Goal: Information Seeking & Learning: Learn about a topic

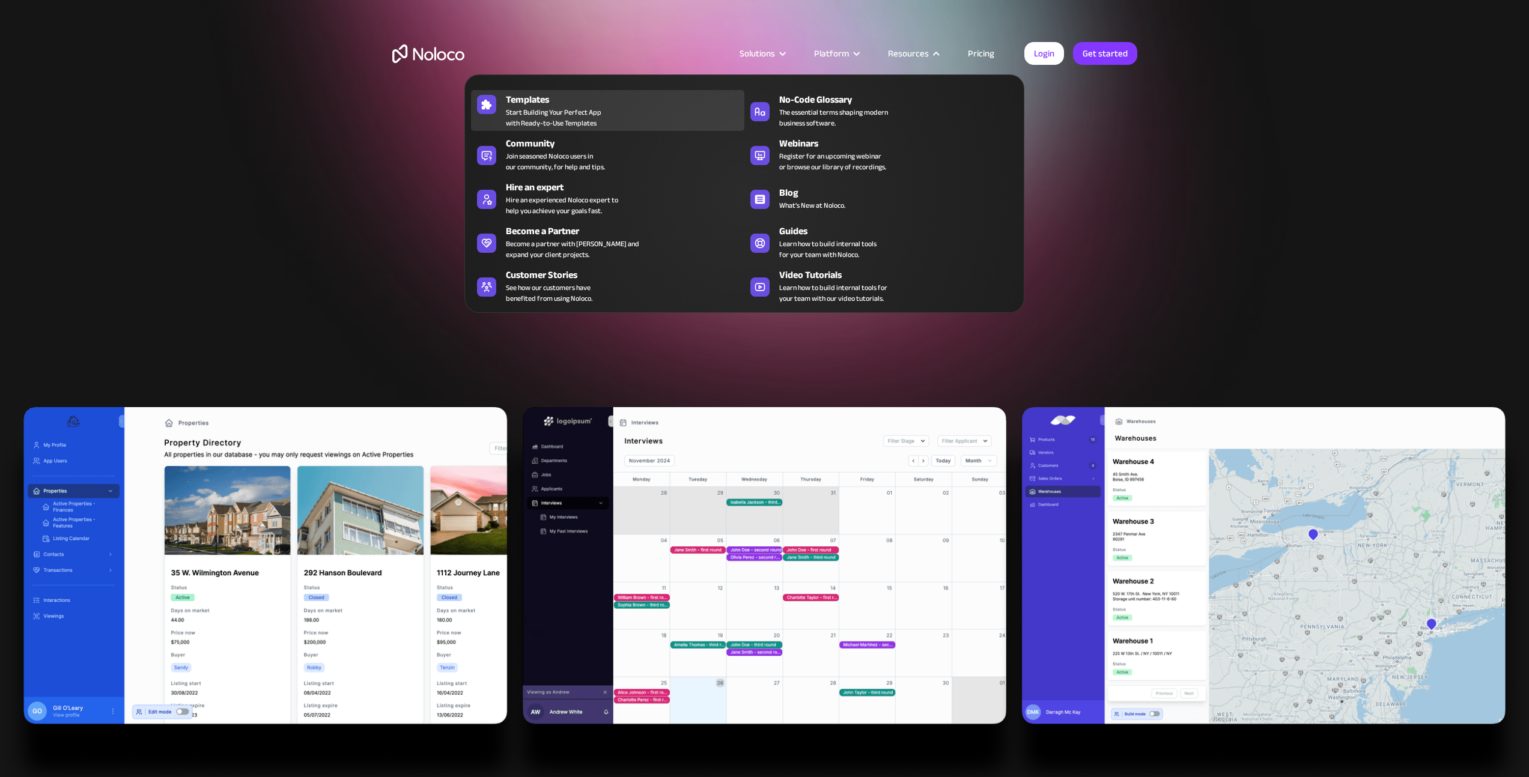
click at [591, 118] on span "Start Building Your Perfect App with Ready-to-Use Templates" at bounding box center [554, 118] width 96 height 22
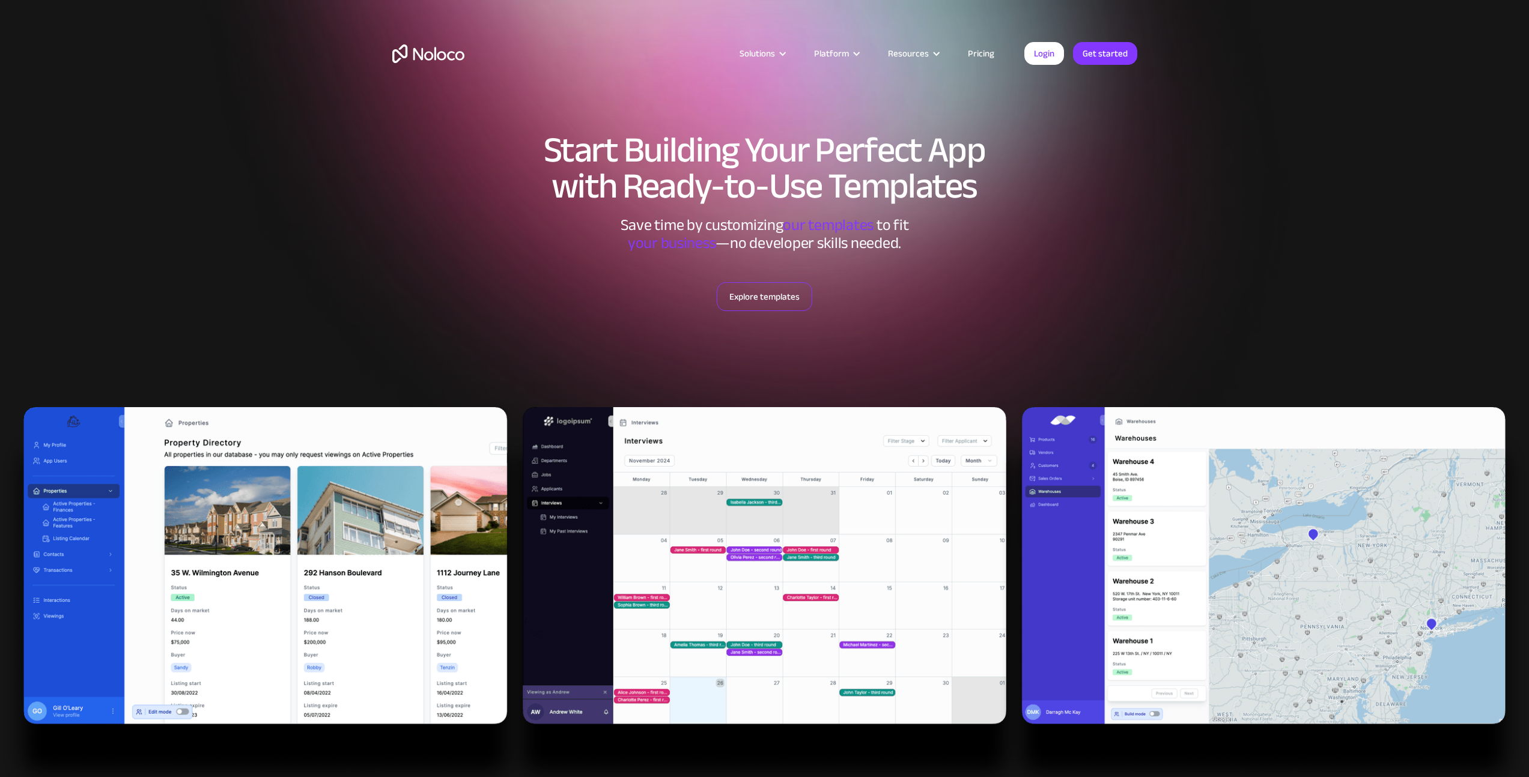
click at [755, 302] on link "Explore templates" at bounding box center [765, 296] width 96 height 29
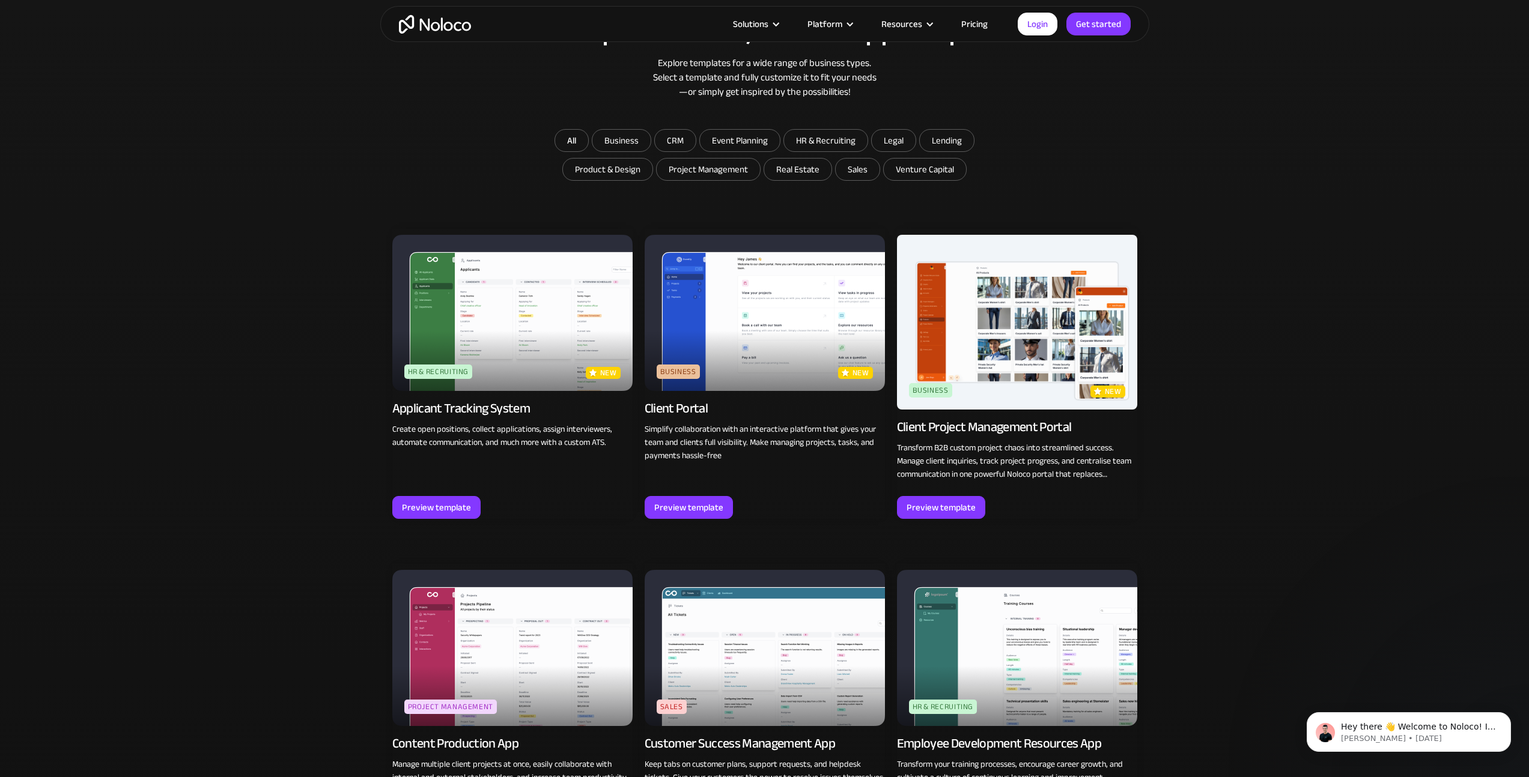
scroll to position [810, 0]
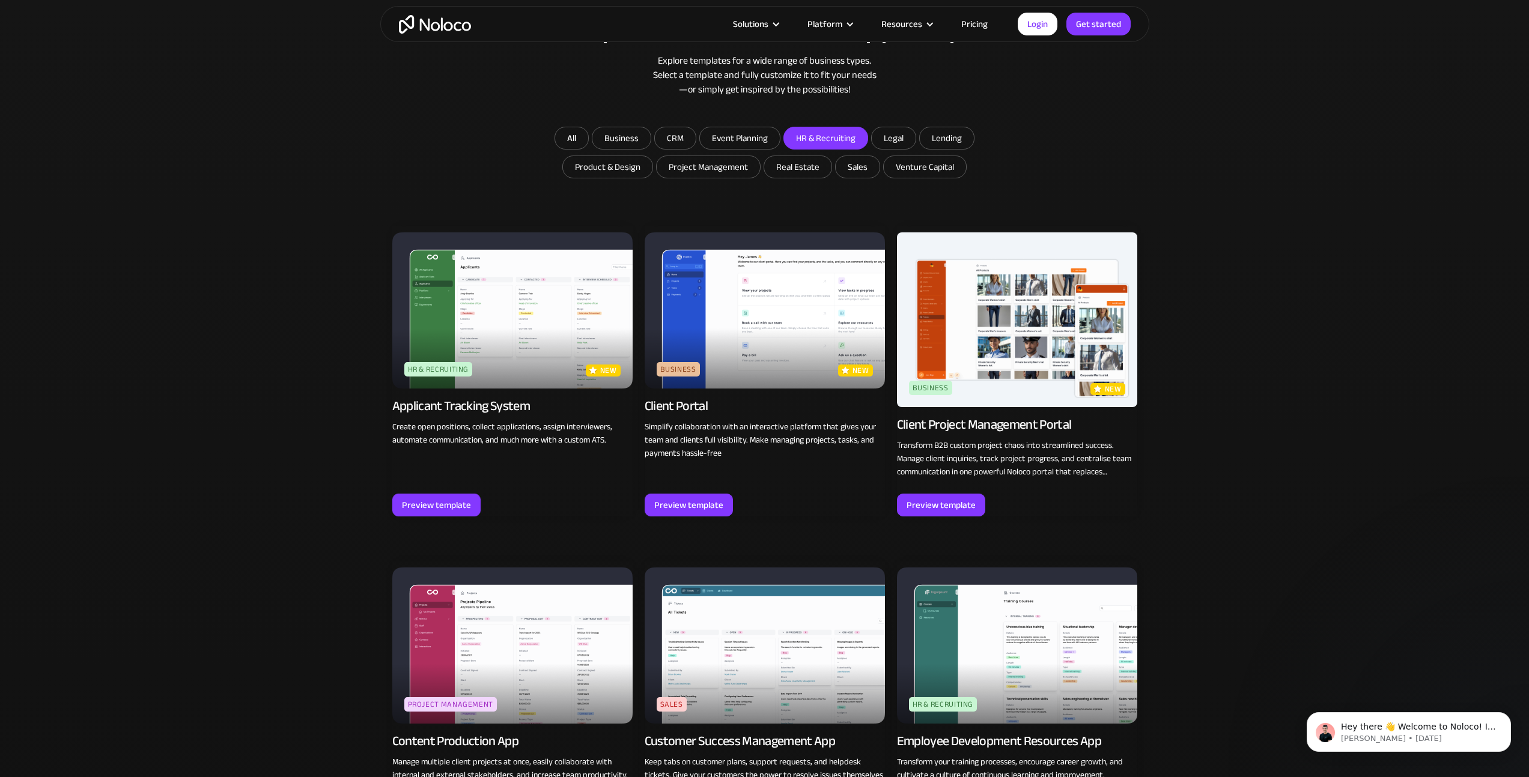
click at [822, 136] on input "HR & Recruiting" at bounding box center [826, 138] width 84 height 22
checkbox input "true"
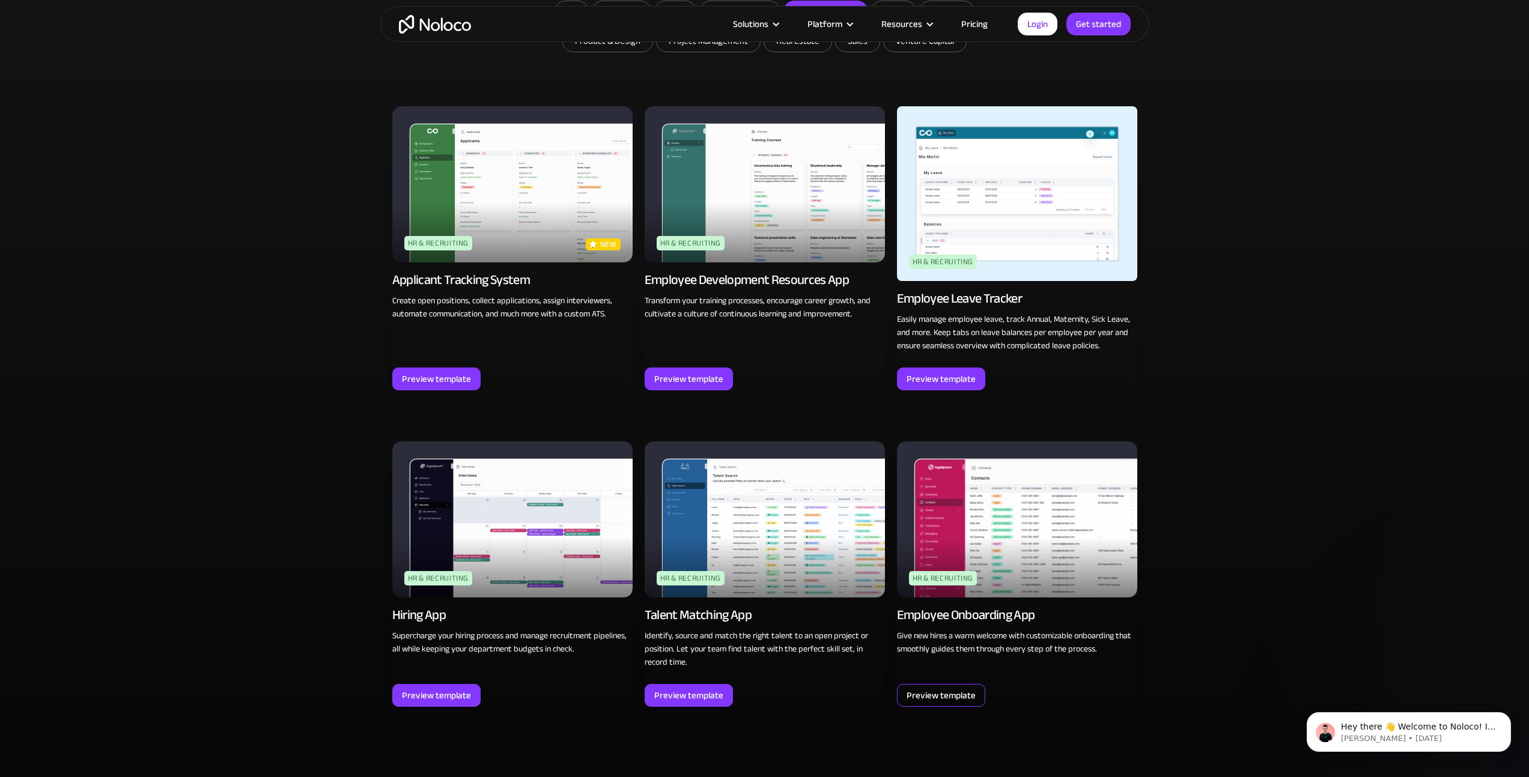
scroll to position [960, 0]
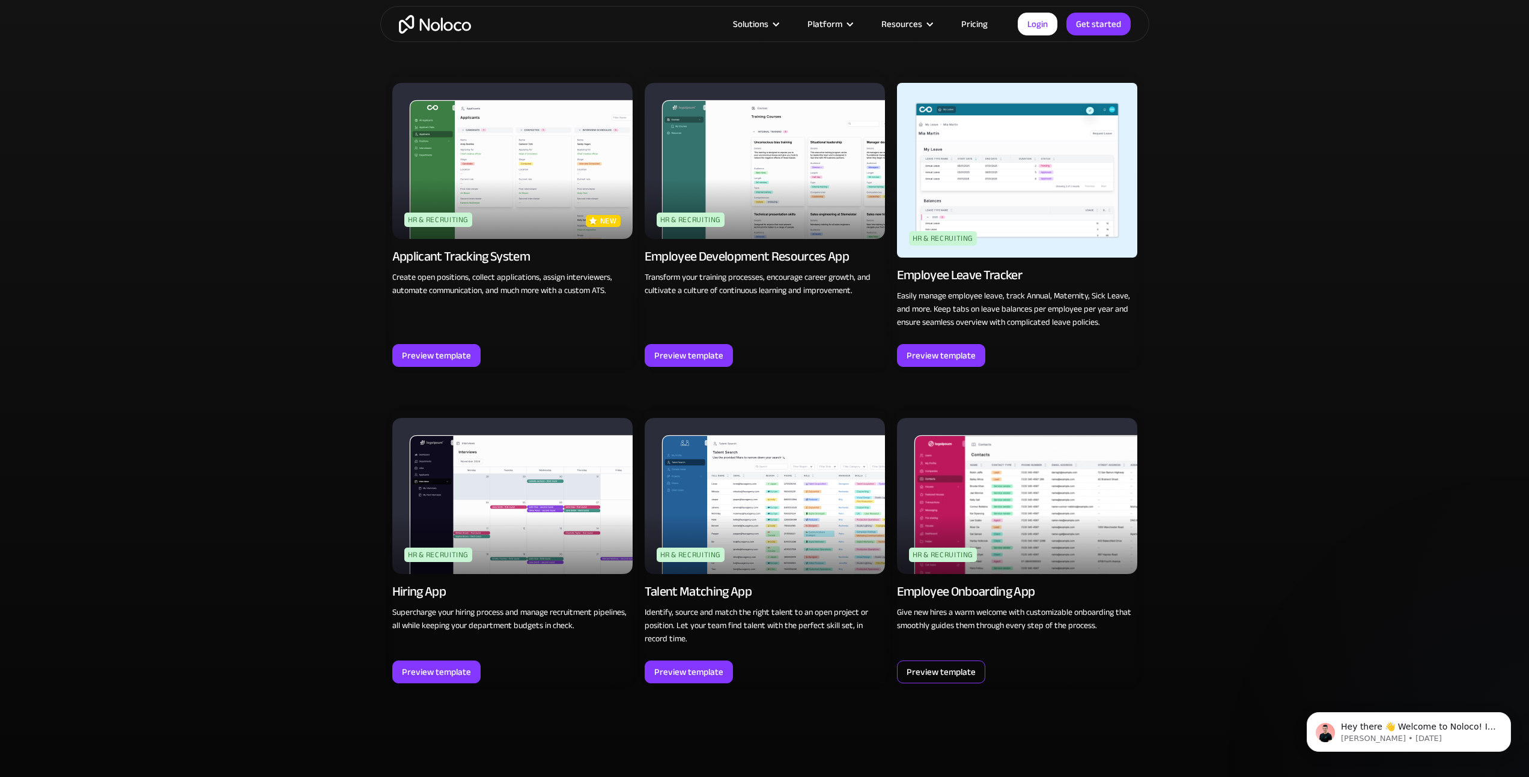
click at [917, 675] on div "Preview template" at bounding box center [941, 672] width 69 height 16
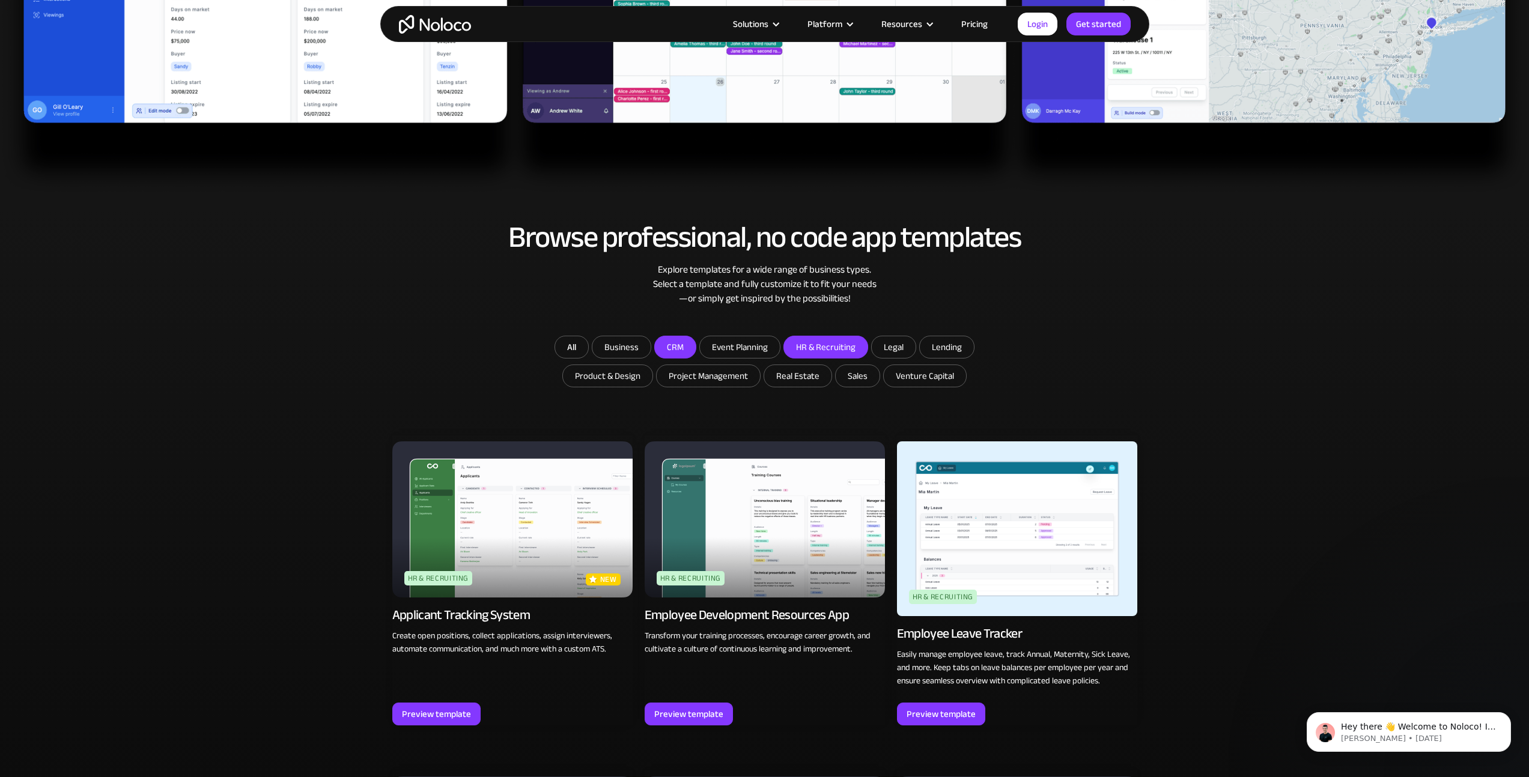
click at [690, 350] on input "CRM" at bounding box center [675, 347] width 41 height 22
checkbox input "true"
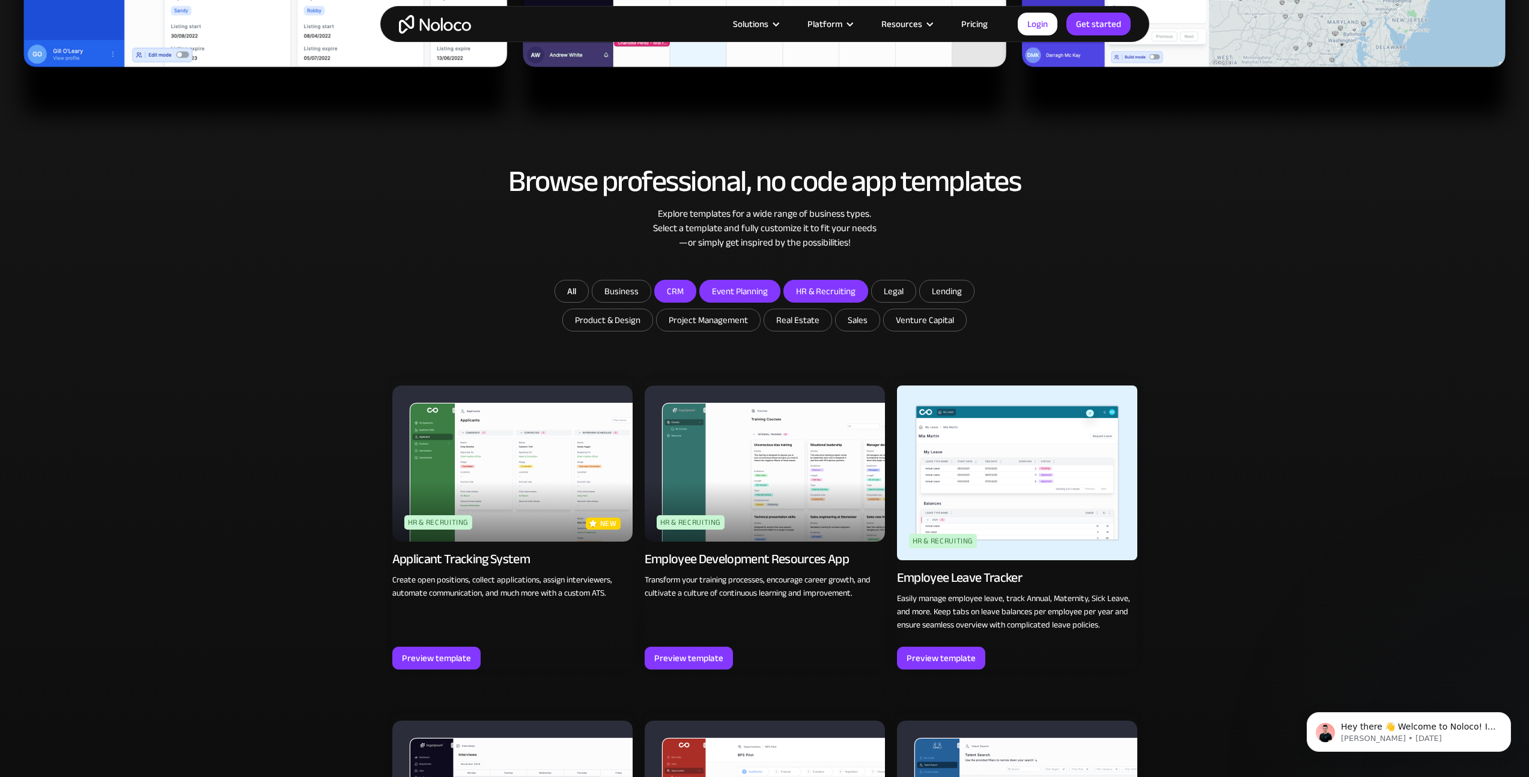
click at [716, 289] on input "Event Planning" at bounding box center [740, 292] width 80 height 22
checkbox input "true"
click at [680, 295] on input "CRM" at bounding box center [675, 292] width 41 height 22
checkbox input "false"
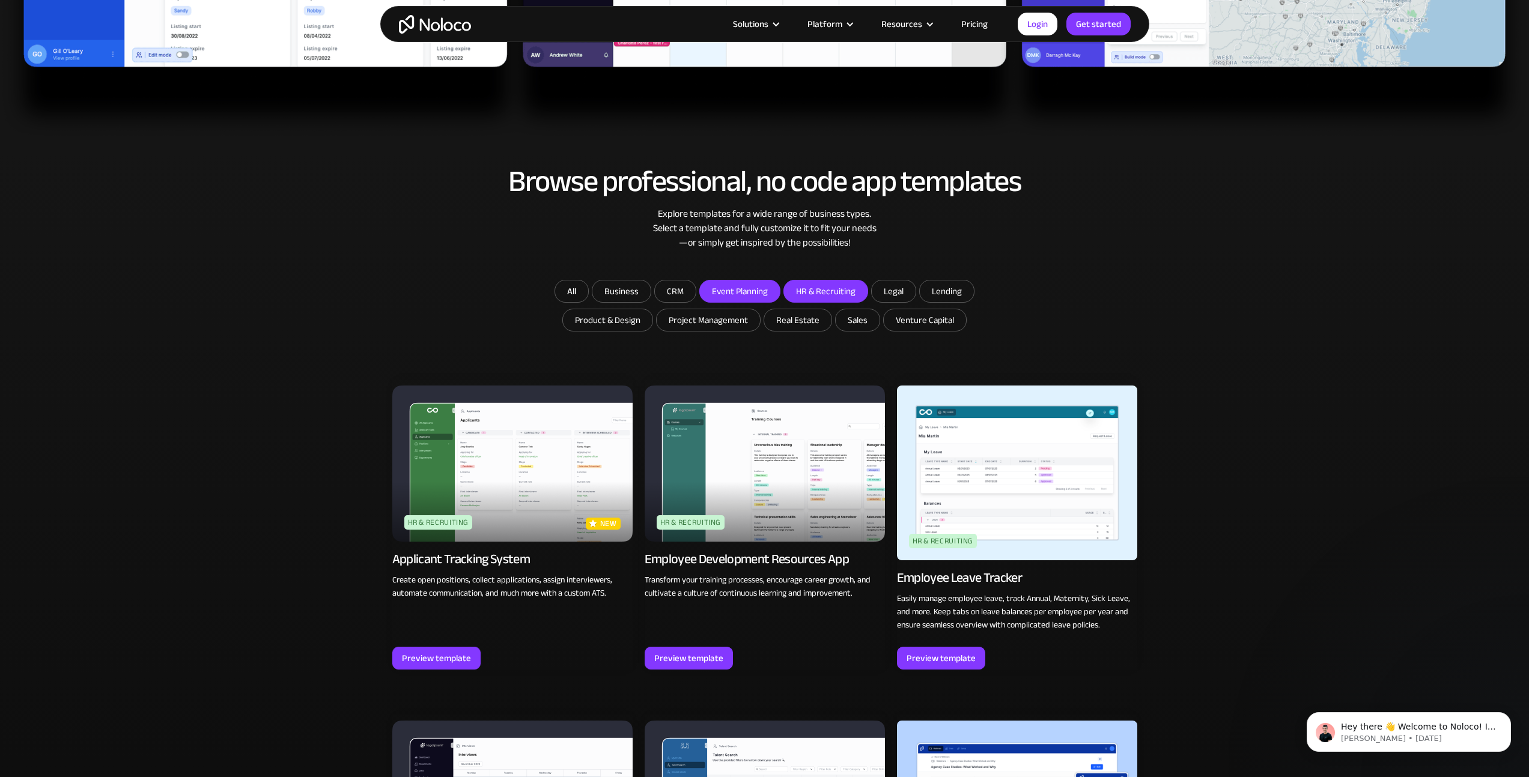
click at [739, 297] on input "Event Planning" at bounding box center [740, 292] width 80 height 22
checkbox input "false"
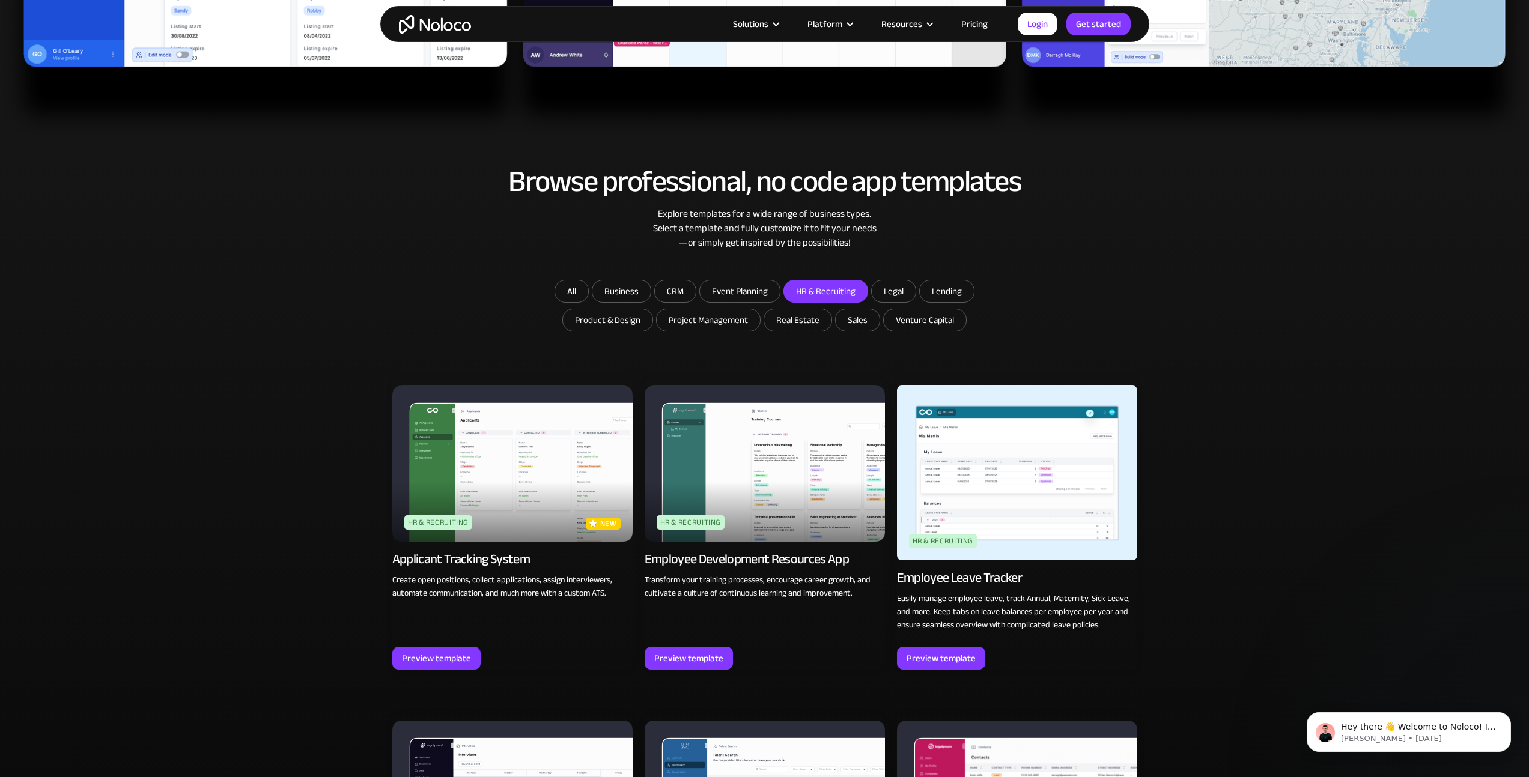
click at [820, 285] on input "HR & Recruiting" at bounding box center [826, 292] width 84 height 22
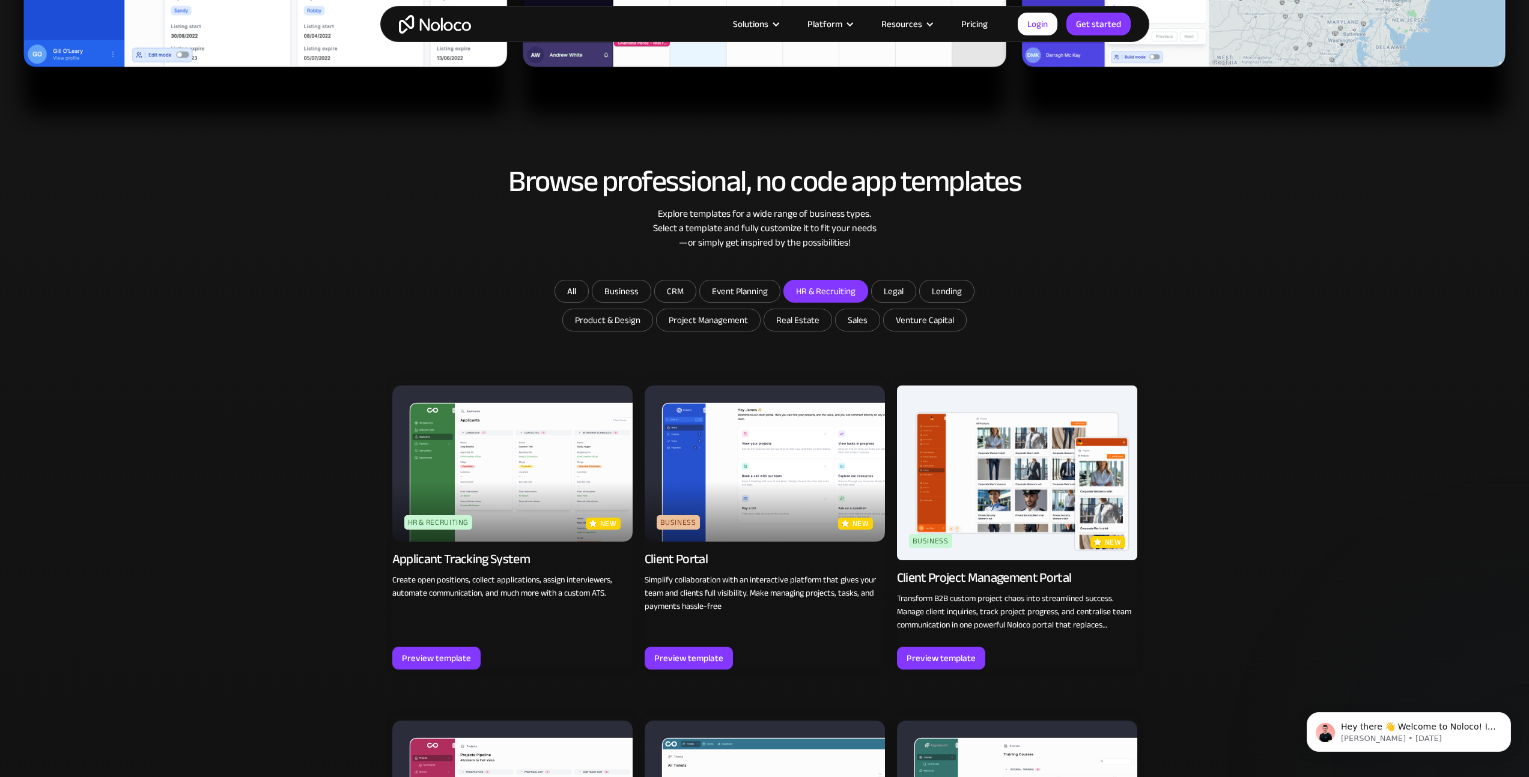
click at [823, 293] on input "HR & Recruiting" at bounding box center [826, 292] width 84 height 22
checkbox input "true"
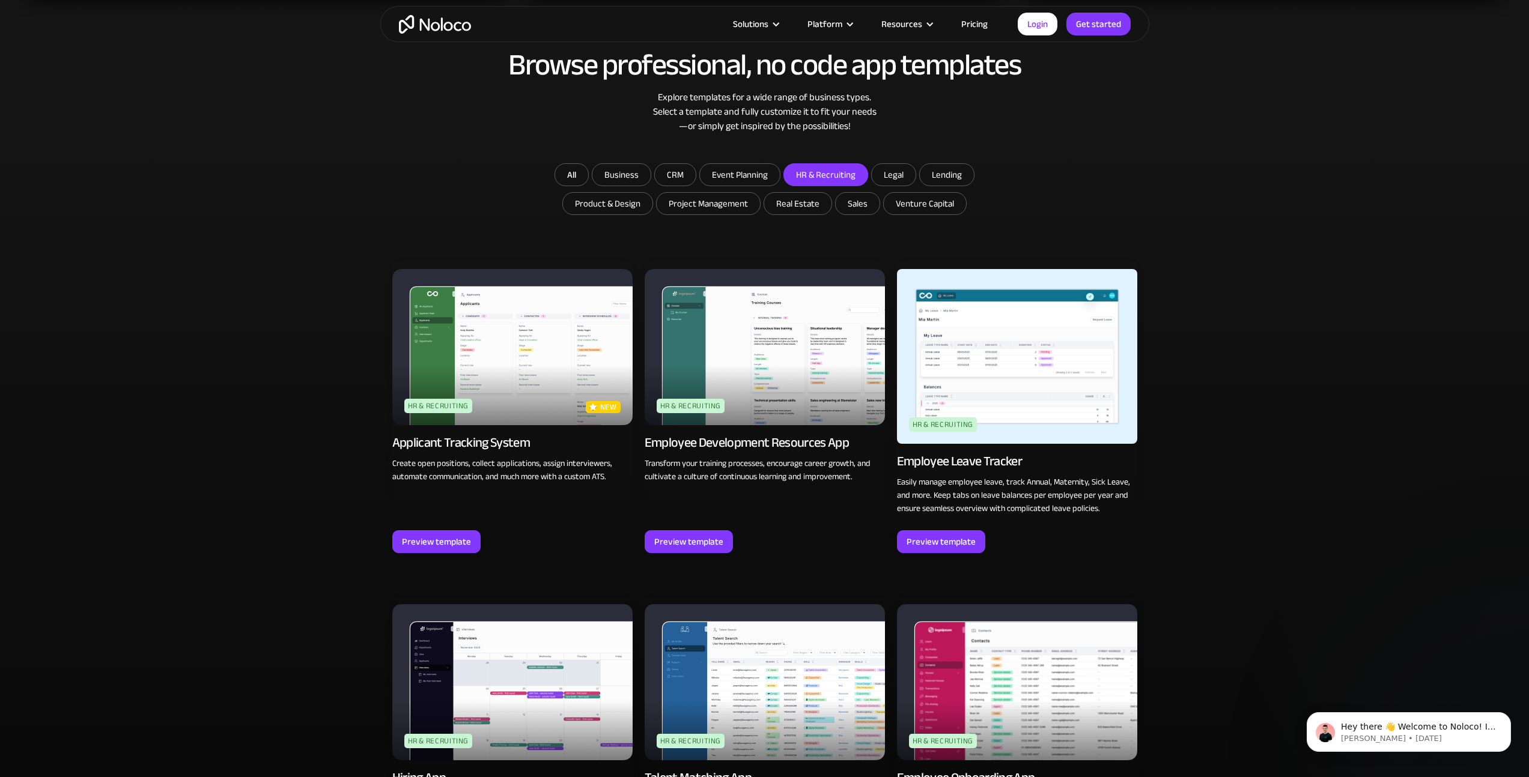
scroll to position [778, 0]
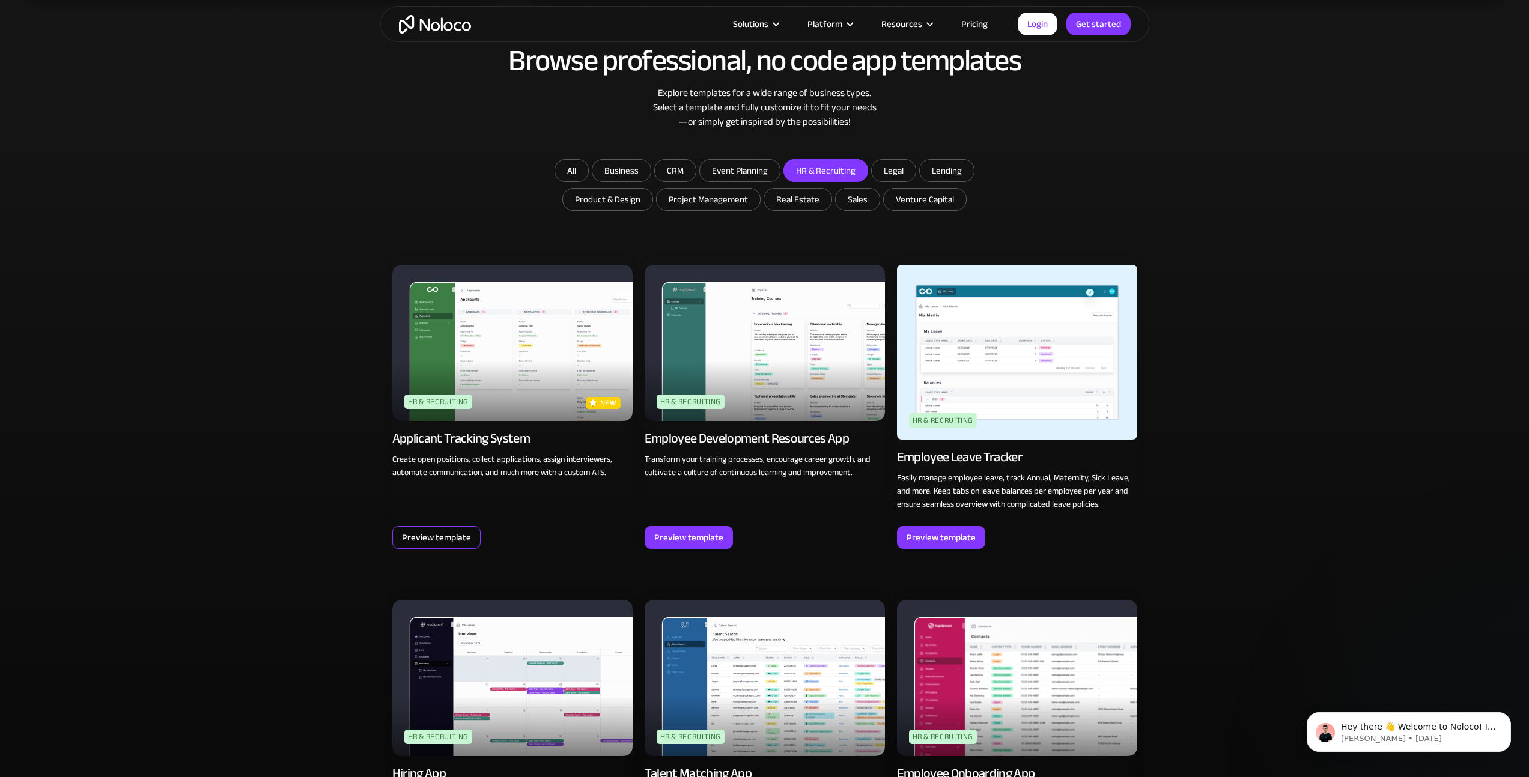
click at [413, 539] on div "Preview template" at bounding box center [436, 538] width 69 height 16
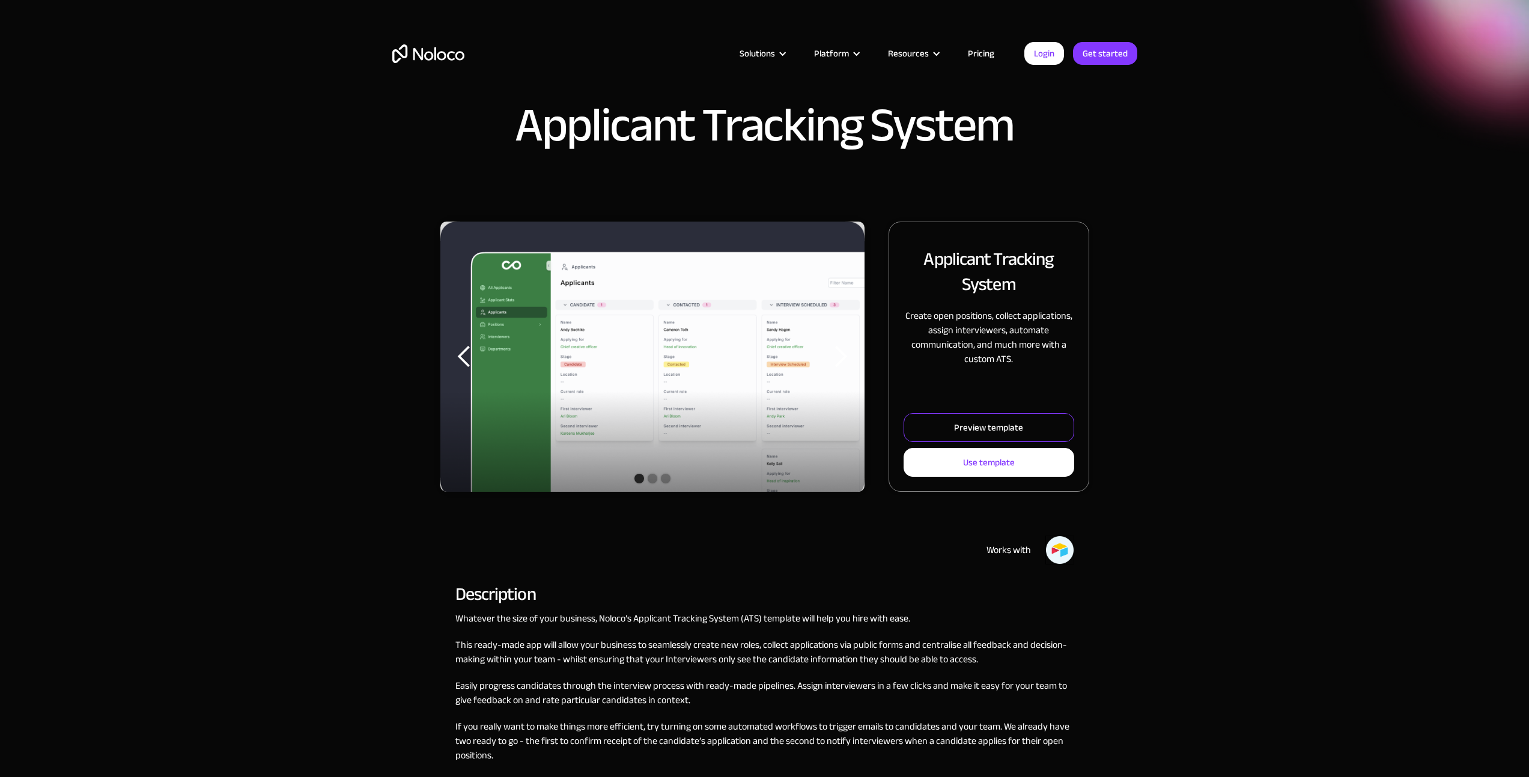
click at [994, 434] on div "Preview template" at bounding box center [988, 428] width 69 height 16
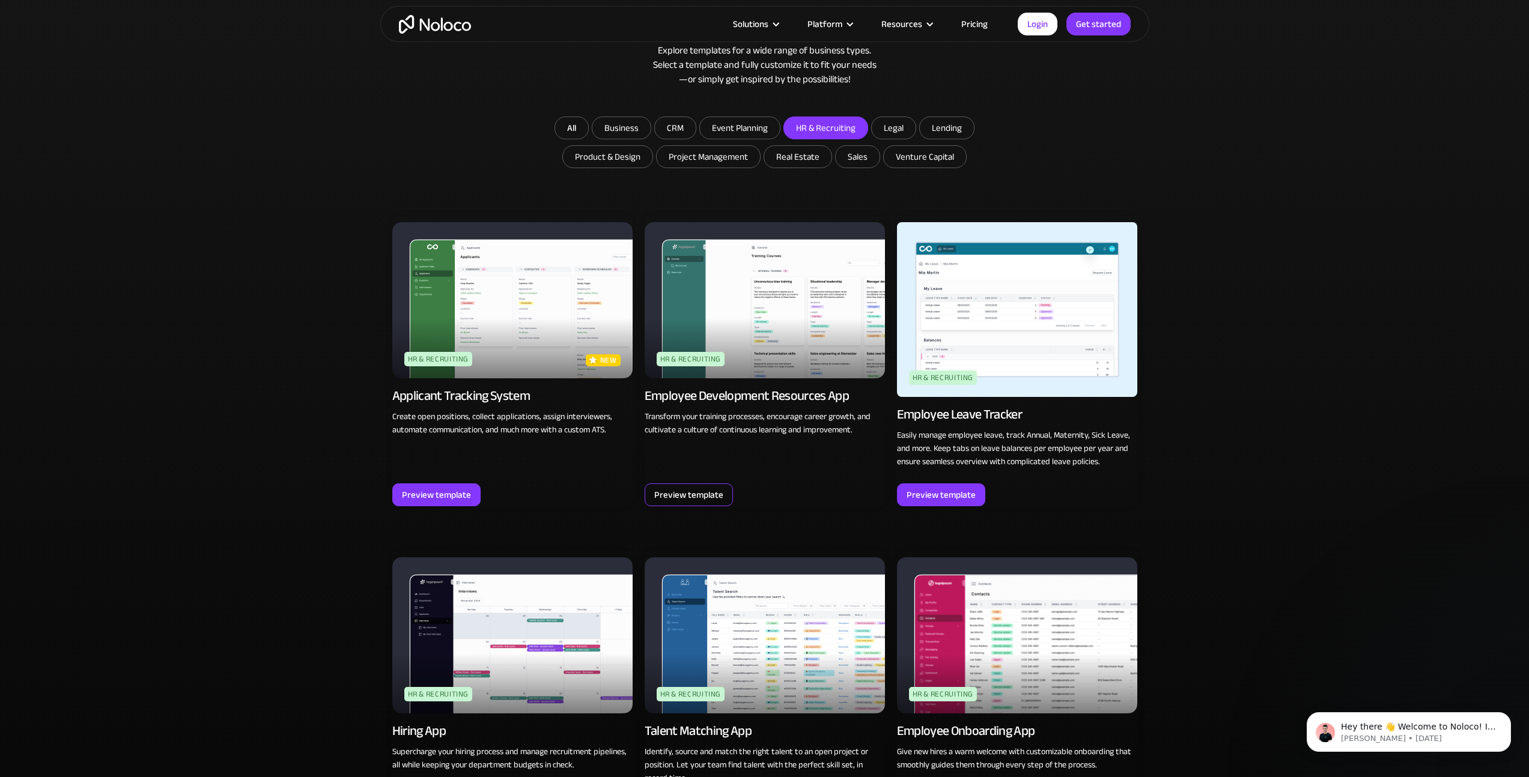
click at [667, 490] on div "Preview template" at bounding box center [688, 495] width 69 height 16
click at [538, 630] on img at bounding box center [512, 635] width 240 height 156
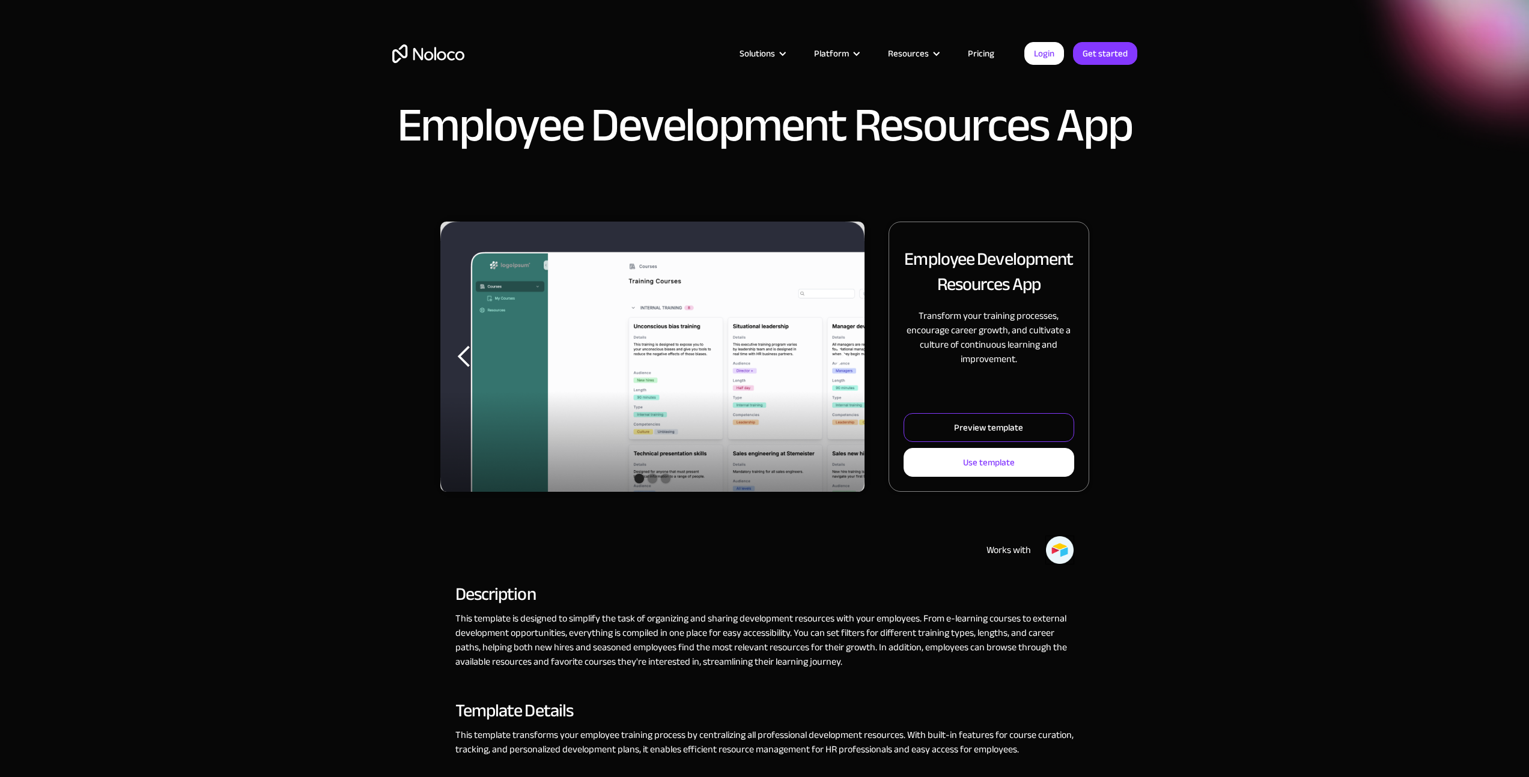
click at [986, 427] on div "Preview template" at bounding box center [988, 428] width 69 height 16
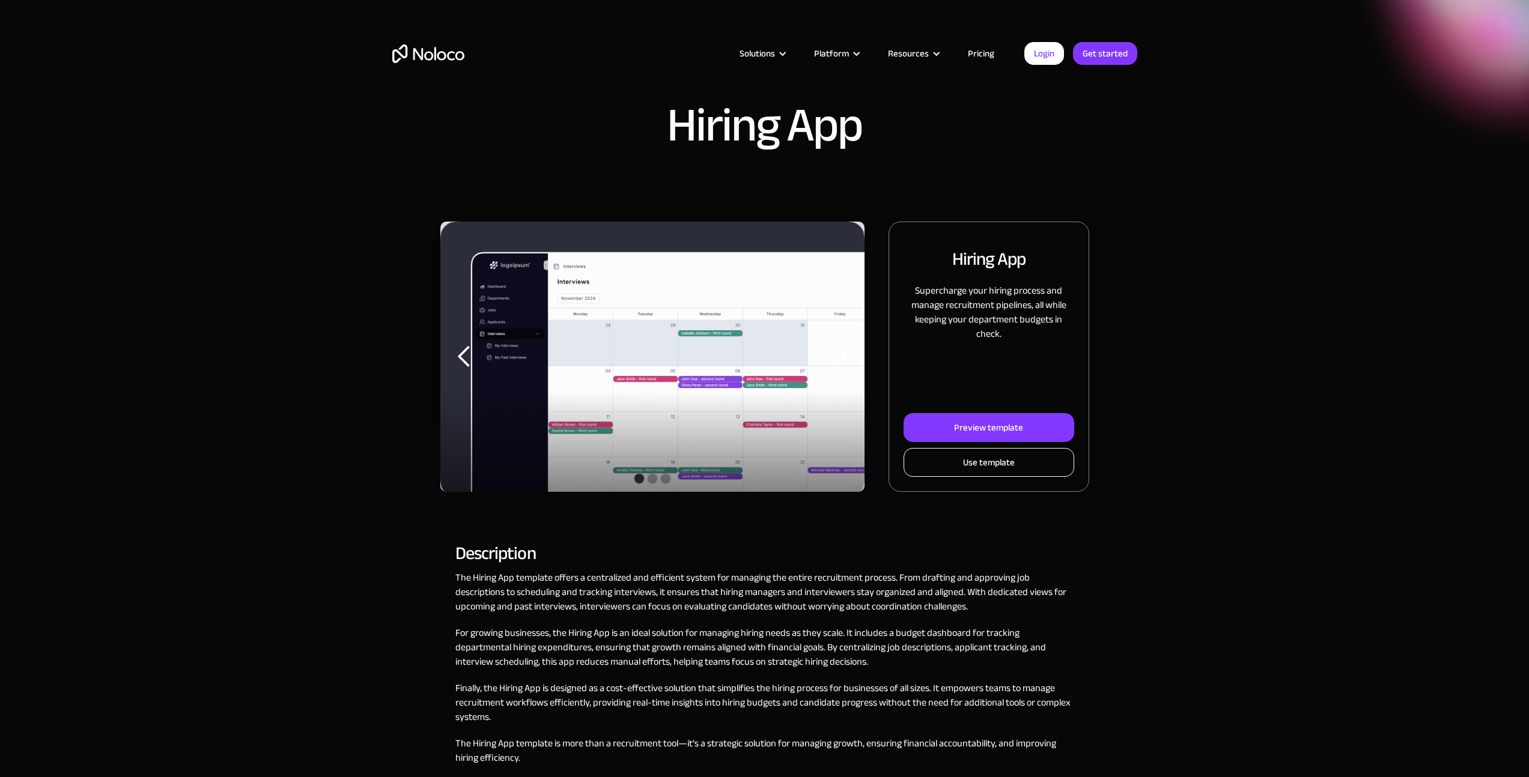
click at [960, 454] on link "Use template" at bounding box center [989, 462] width 170 height 29
click at [998, 436] on div "Preview template" at bounding box center [988, 428] width 69 height 16
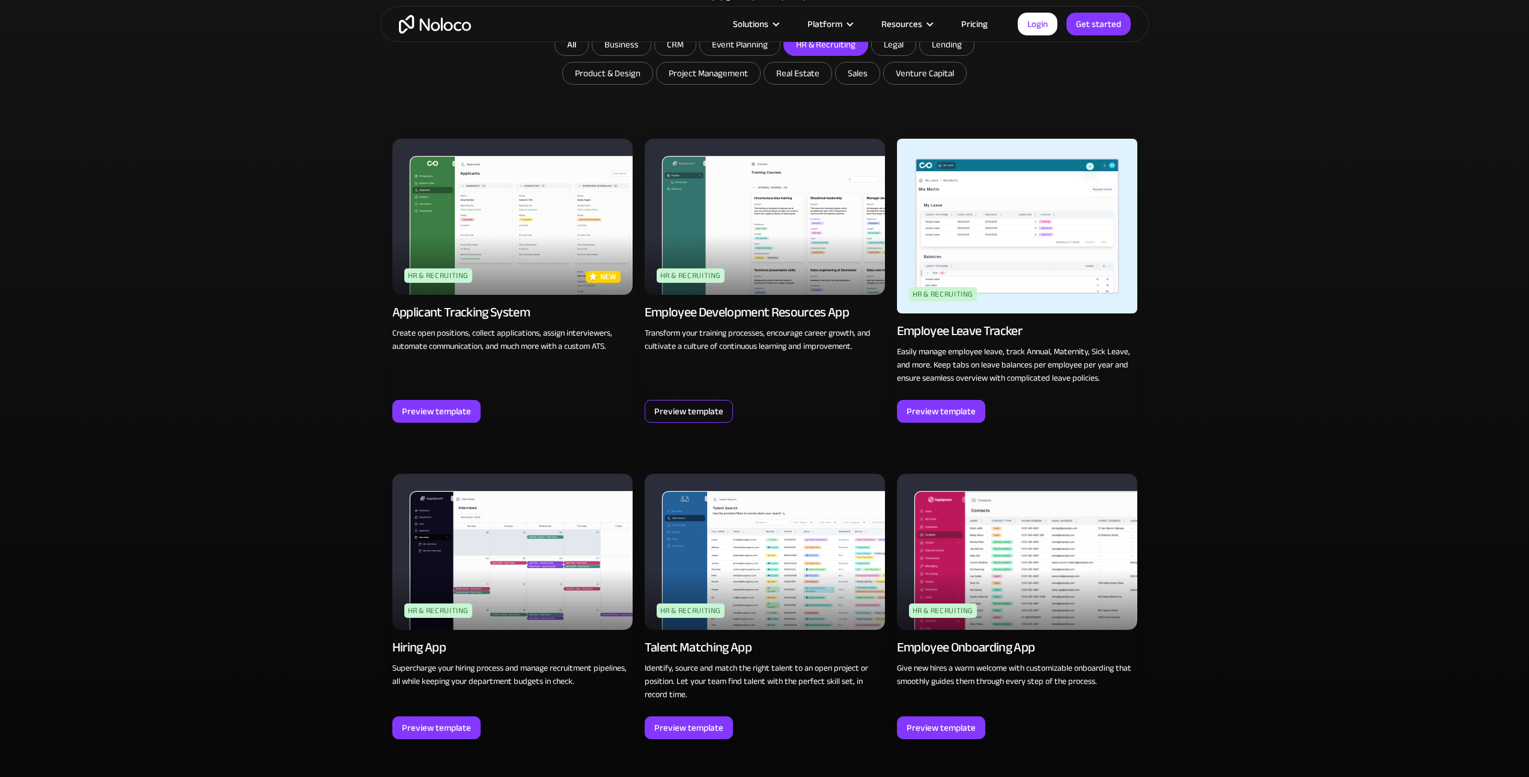
scroll to position [688, 0]
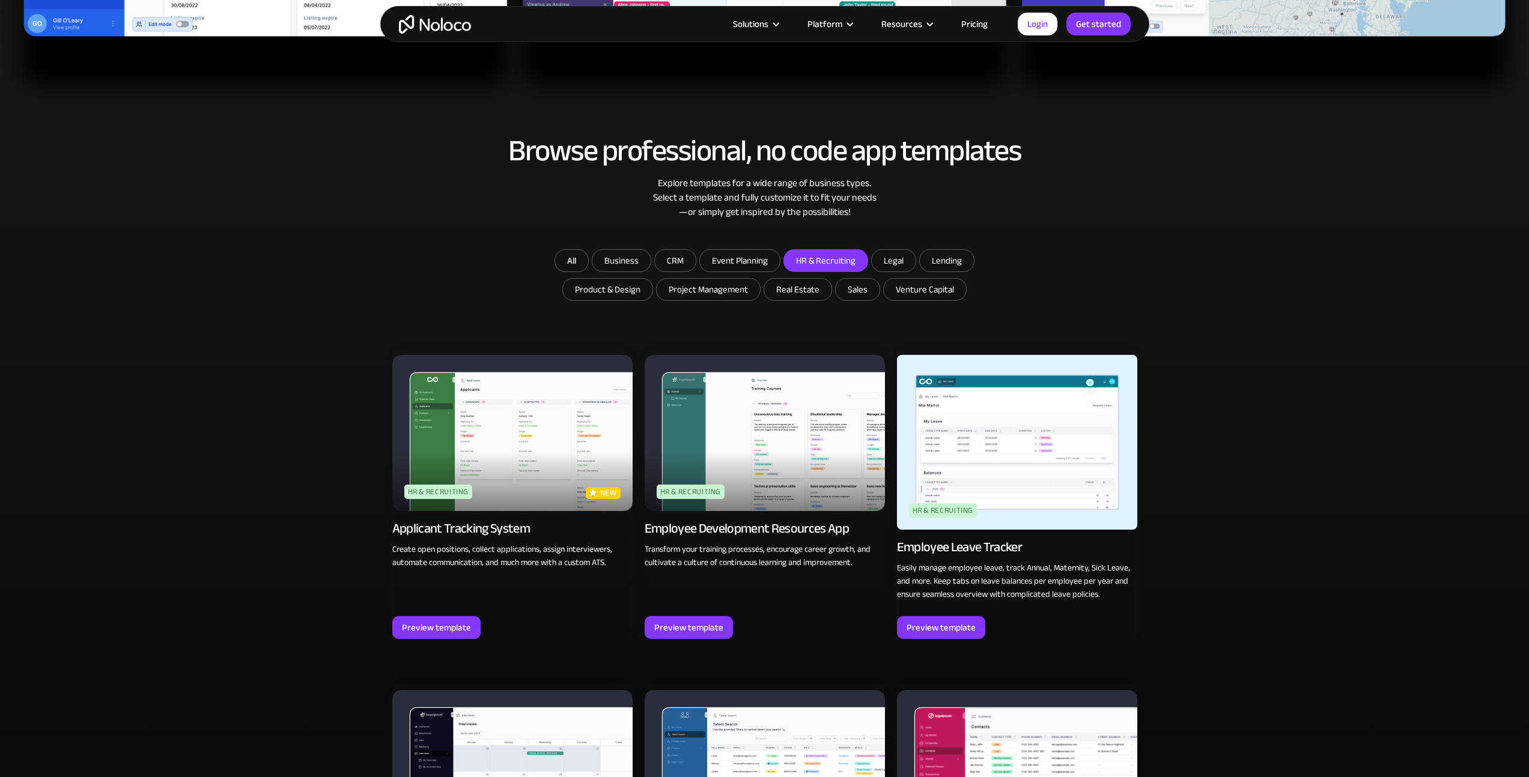
click at [798, 249] on label "HR & Recruiting" at bounding box center [825, 260] width 85 height 23
click at [798, 250] on input "HR & Recruiting" at bounding box center [826, 261] width 84 height 22
checkbox input "false"
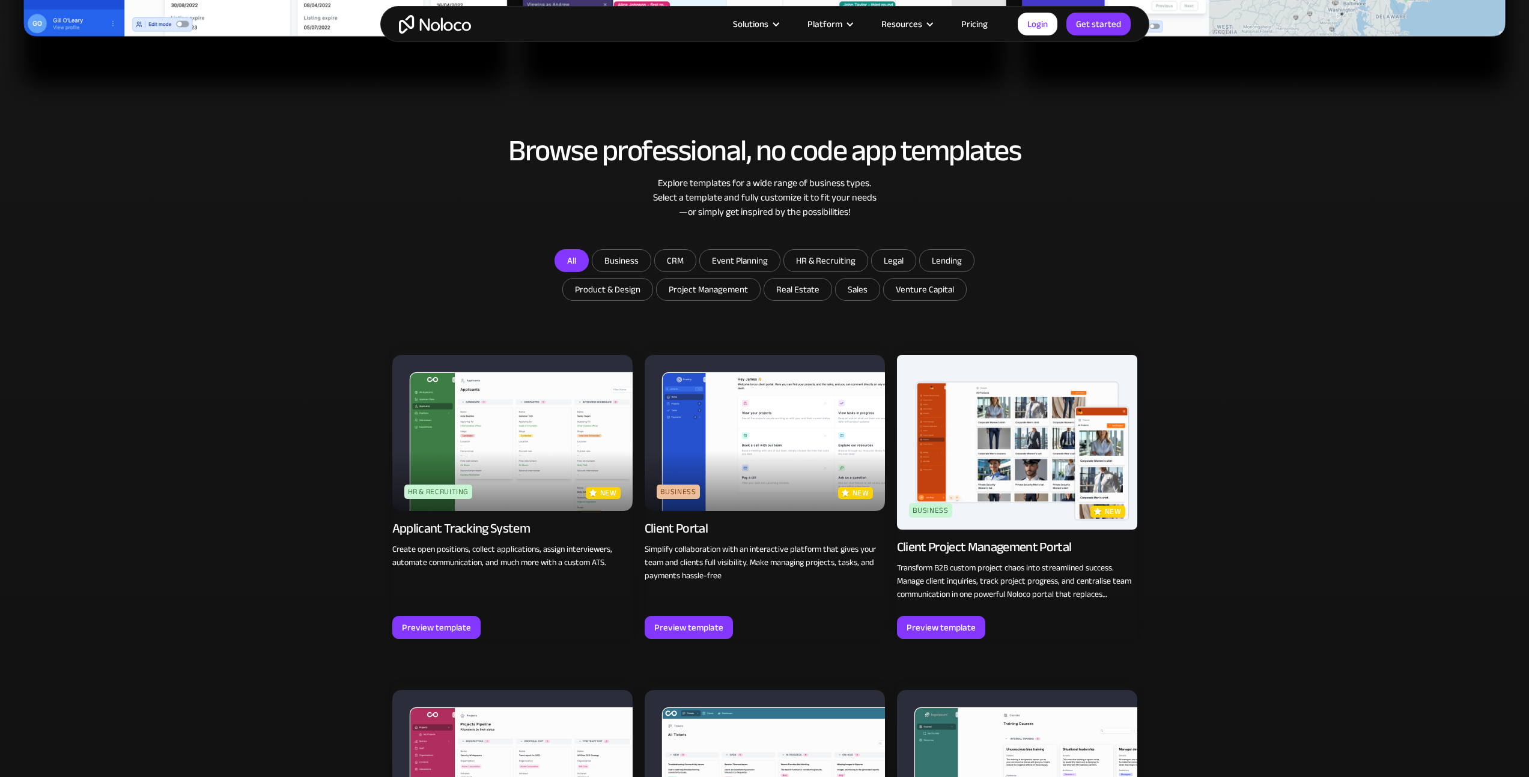
click at [559, 261] on link "All" at bounding box center [571, 260] width 34 height 23
click at [560, 262] on link "All" at bounding box center [571, 260] width 34 height 23
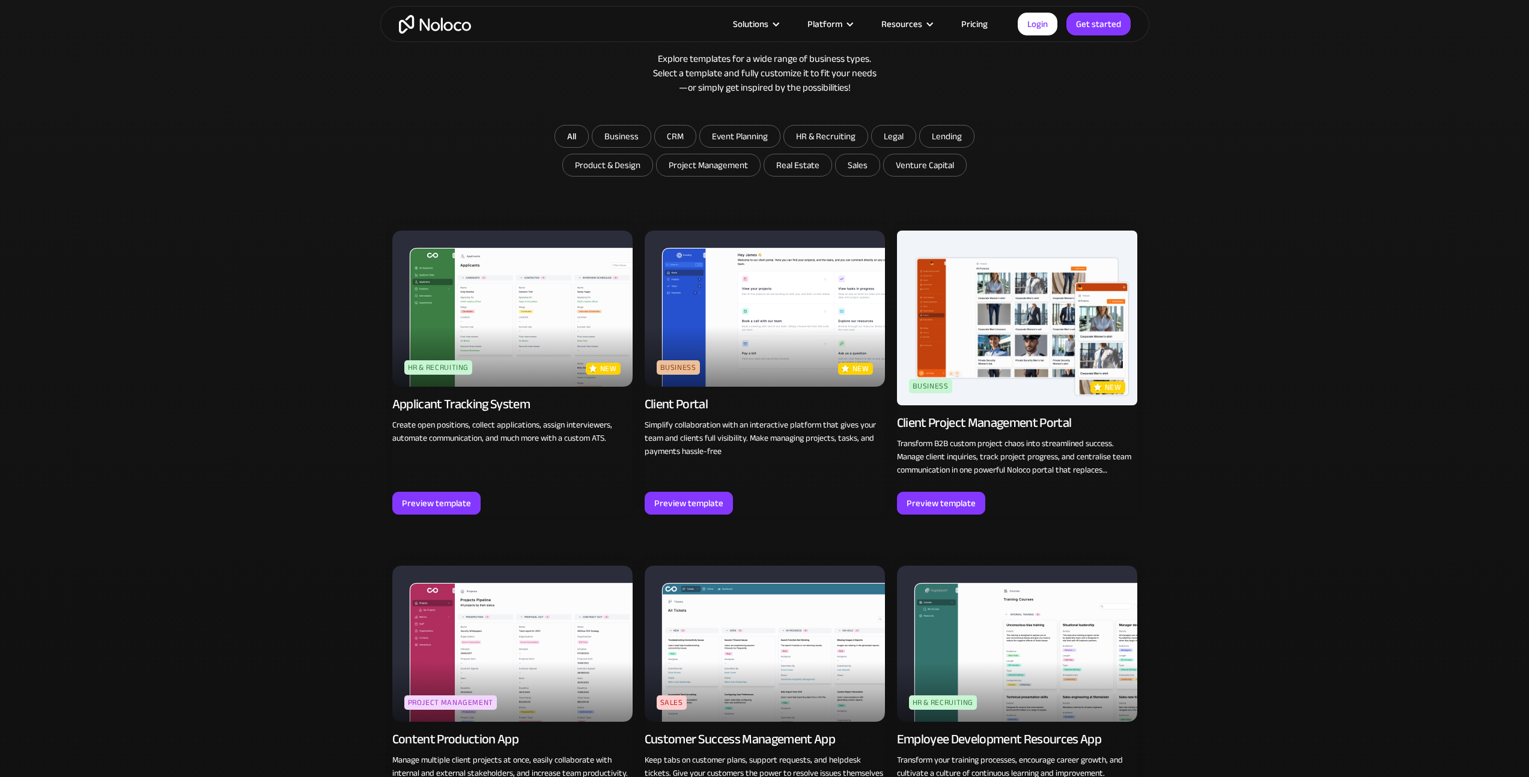
scroll to position [823, 0]
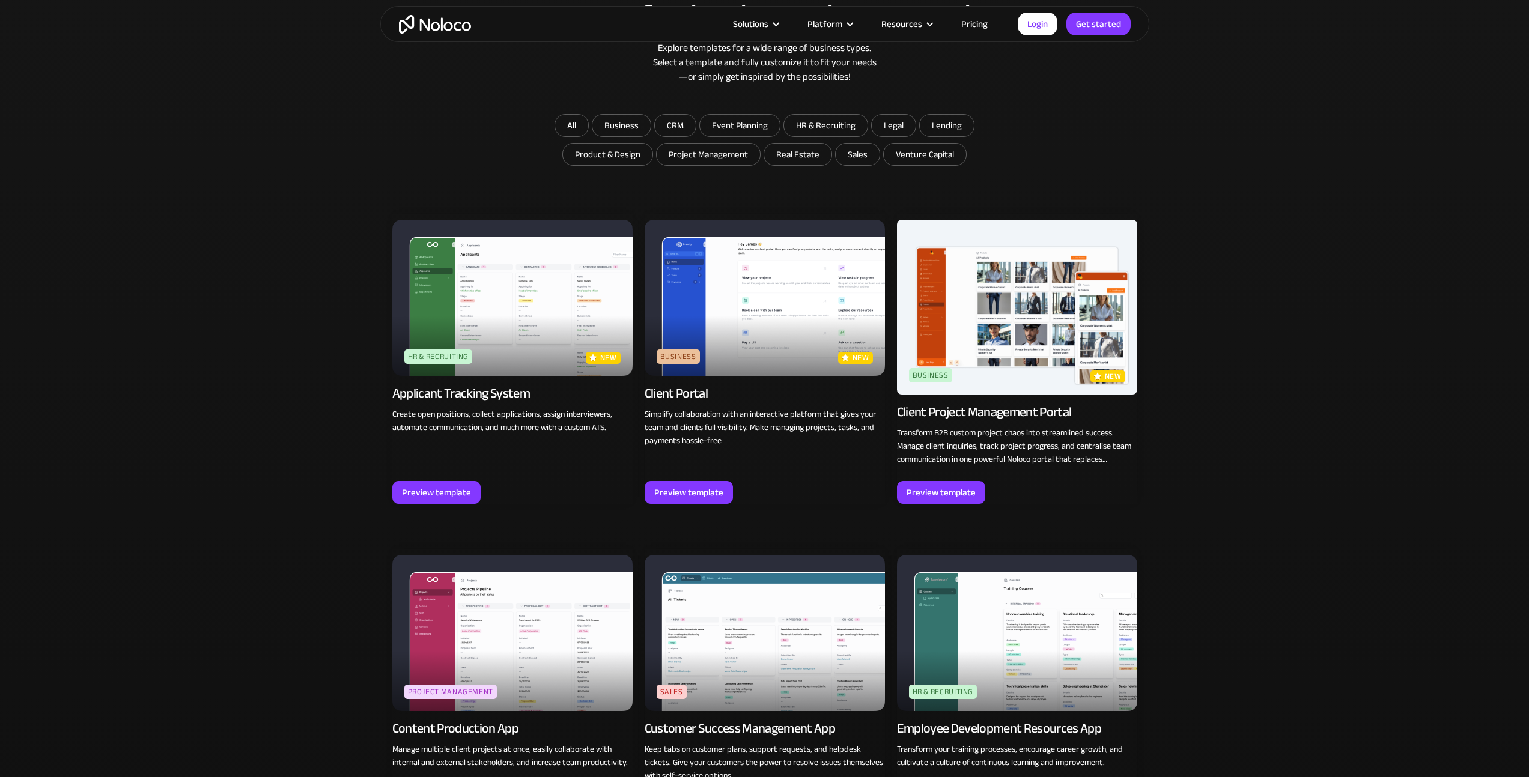
click at [1009, 335] on img at bounding box center [1017, 307] width 240 height 175
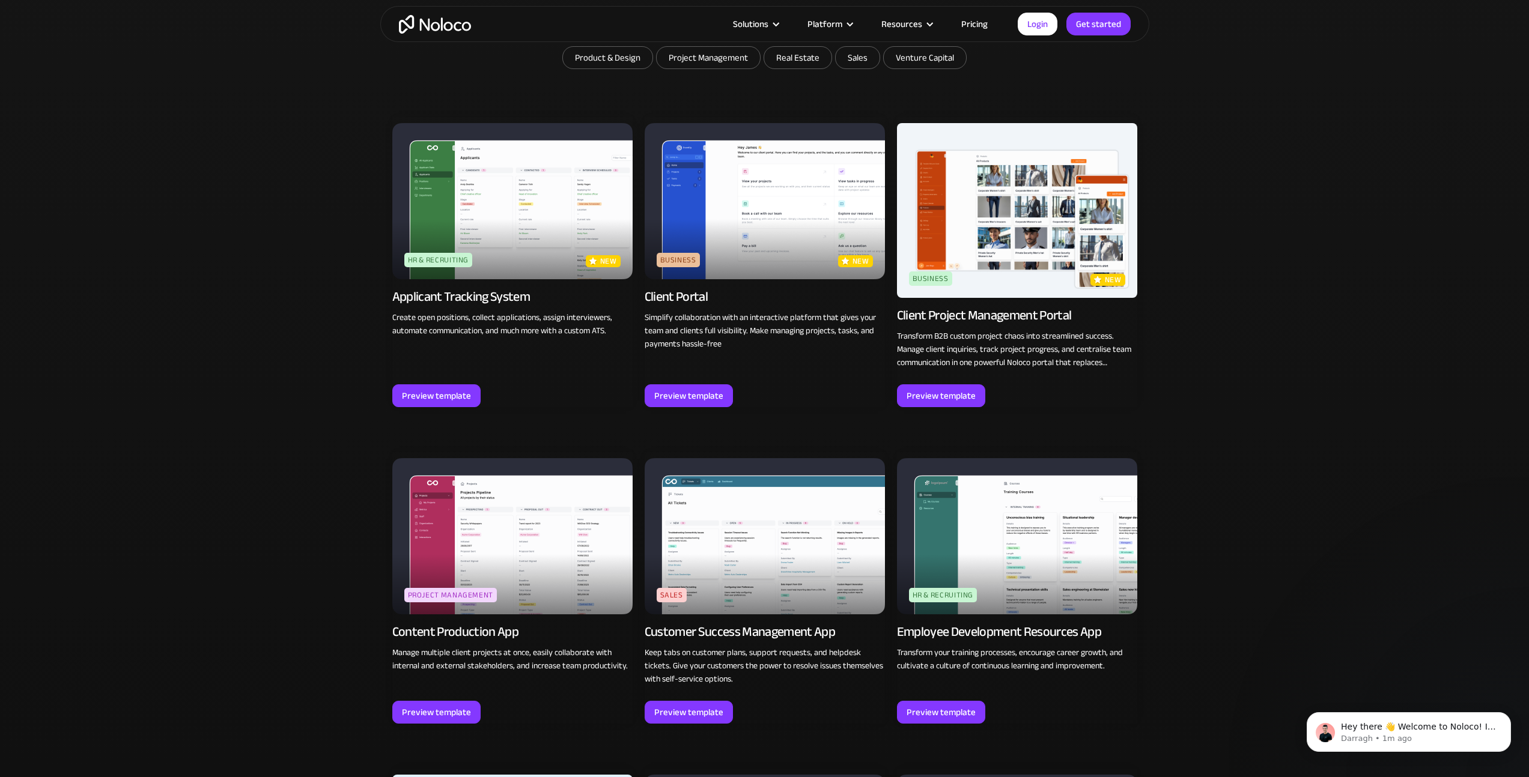
click at [782, 248] on img at bounding box center [765, 201] width 240 height 156
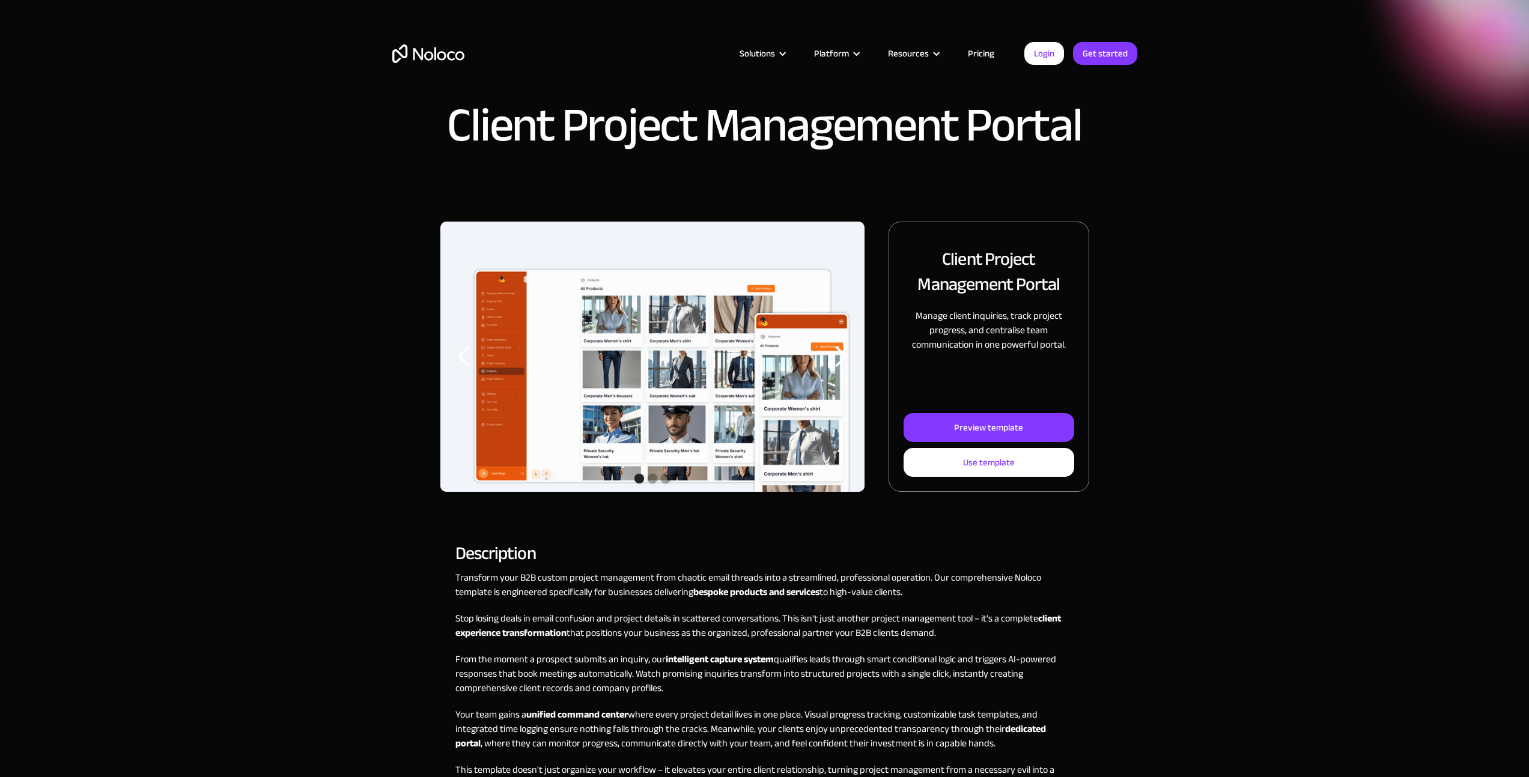
scroll to position [53, 0]
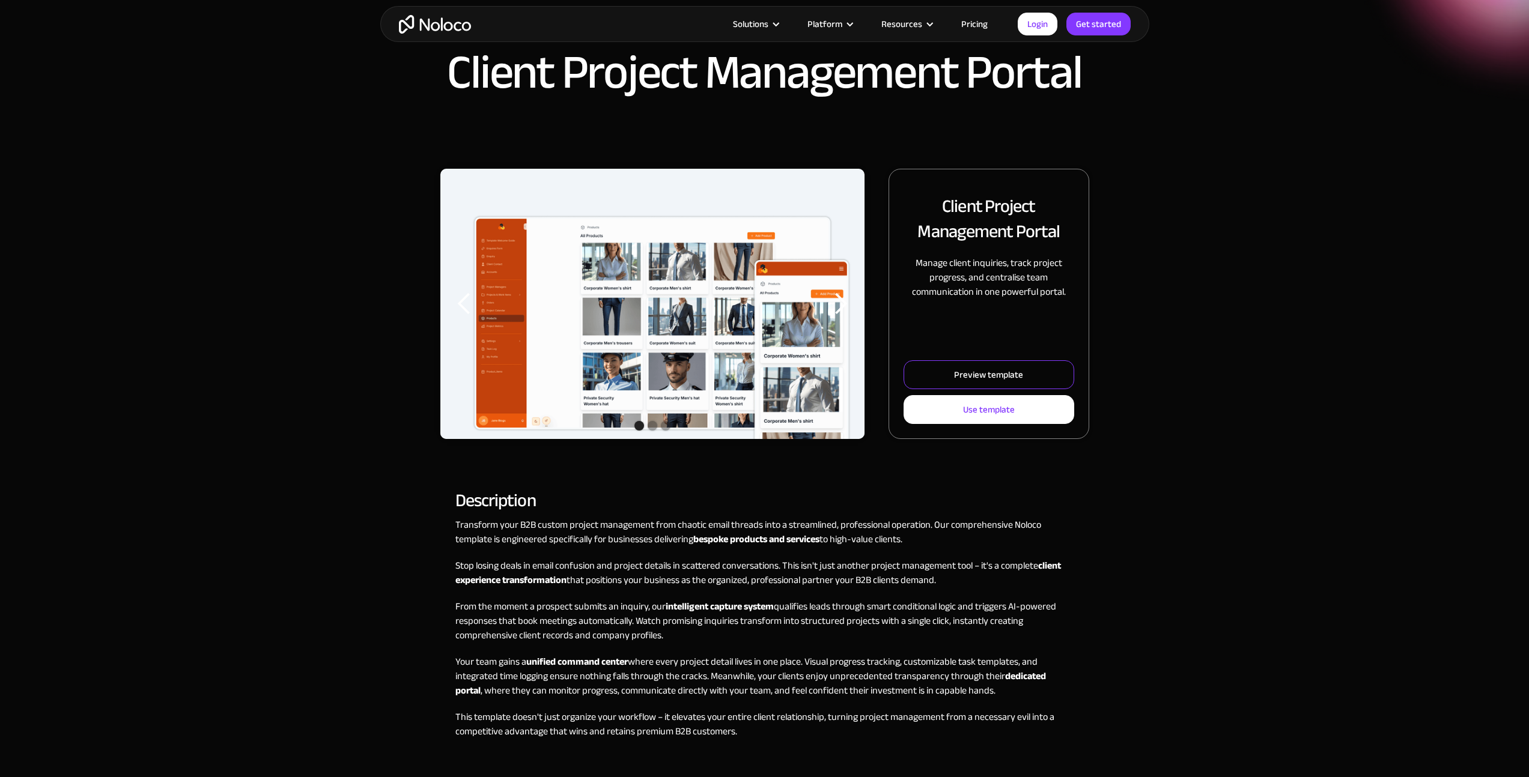
click at [1012, 370] on div "Preview template" at bounding box center [988, 375] width 69 height 16
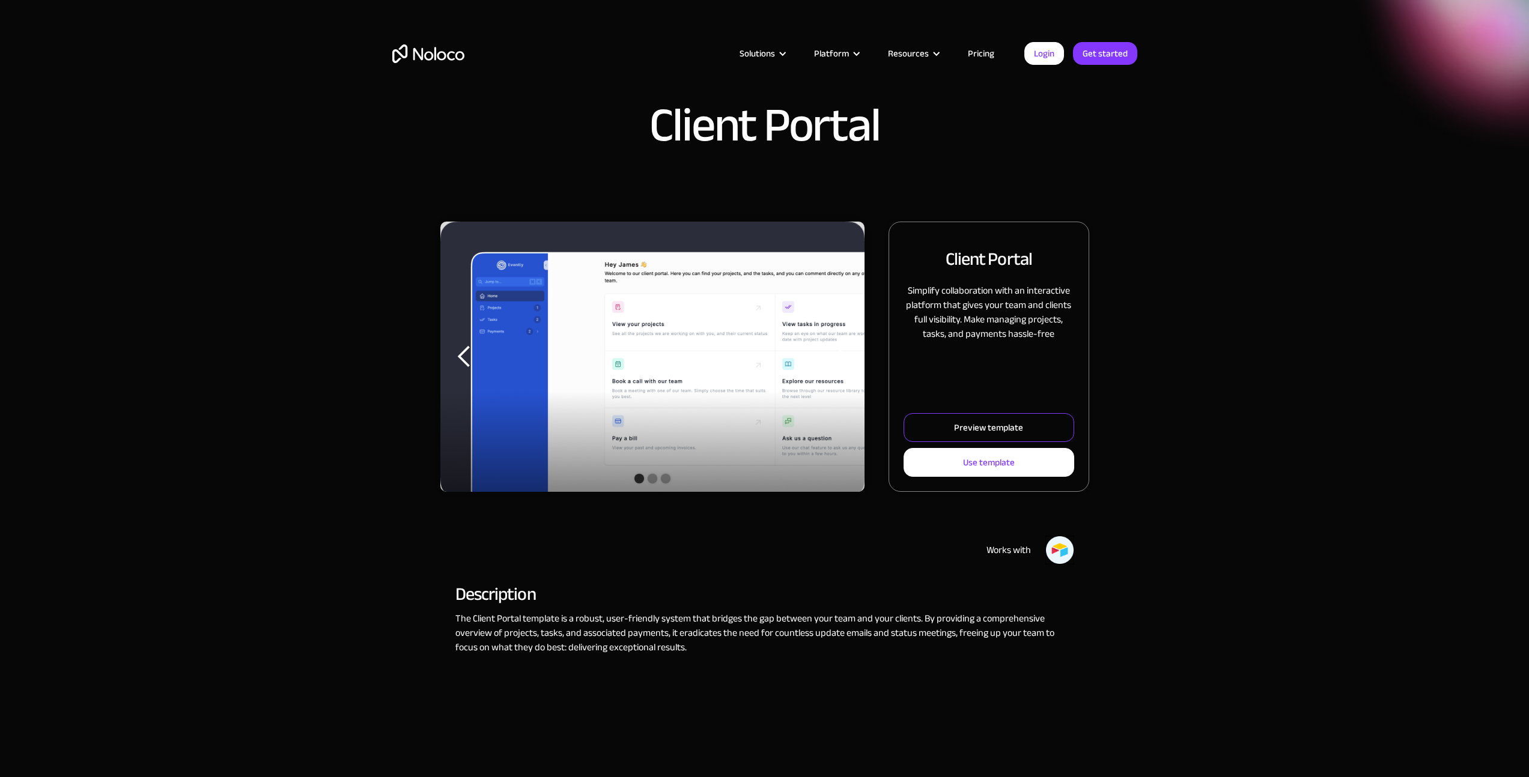
click at [977, 424] on div "Preview template" at bounding box center [988, 428] width 69 height 16
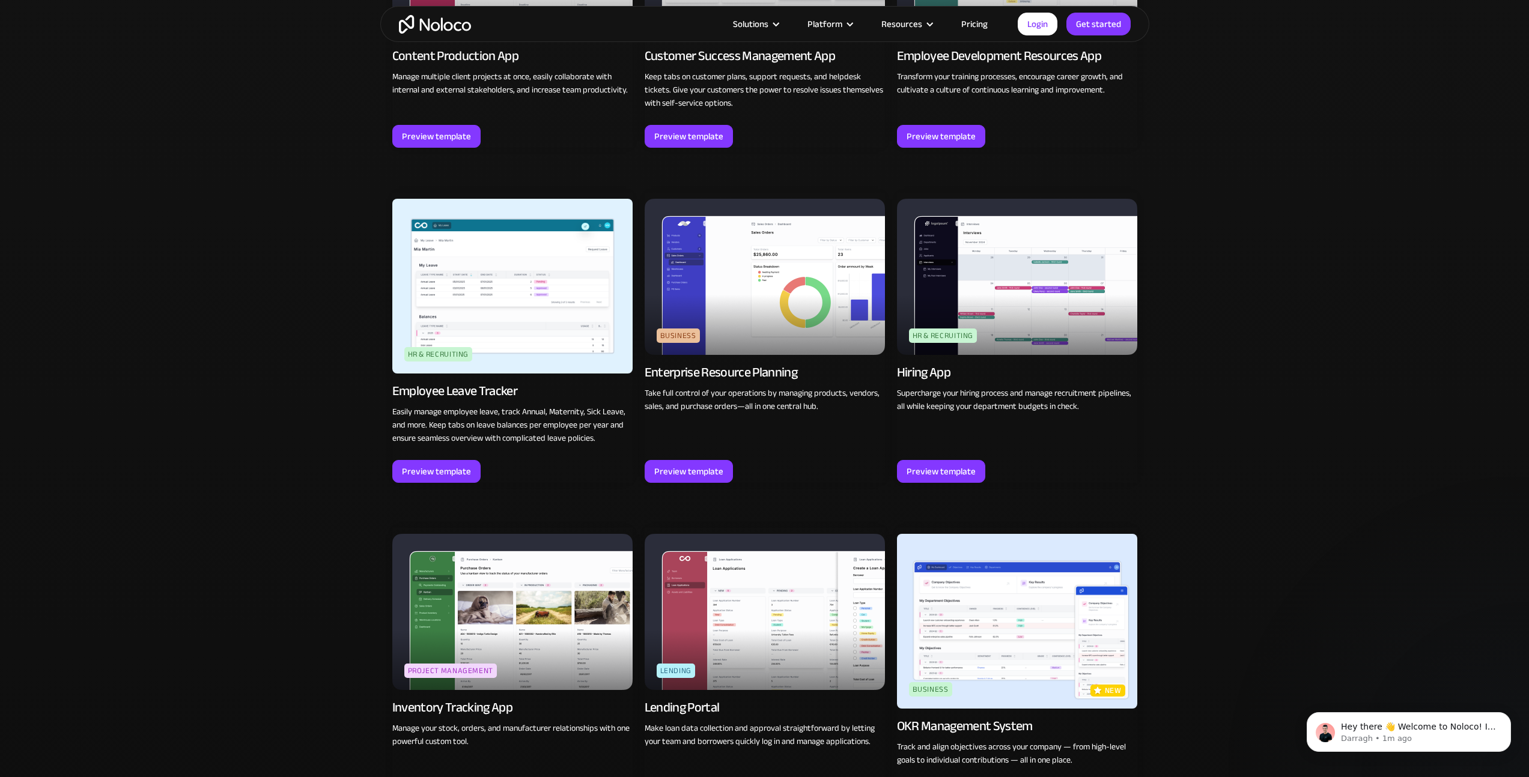
scroll to position [1526, 0]
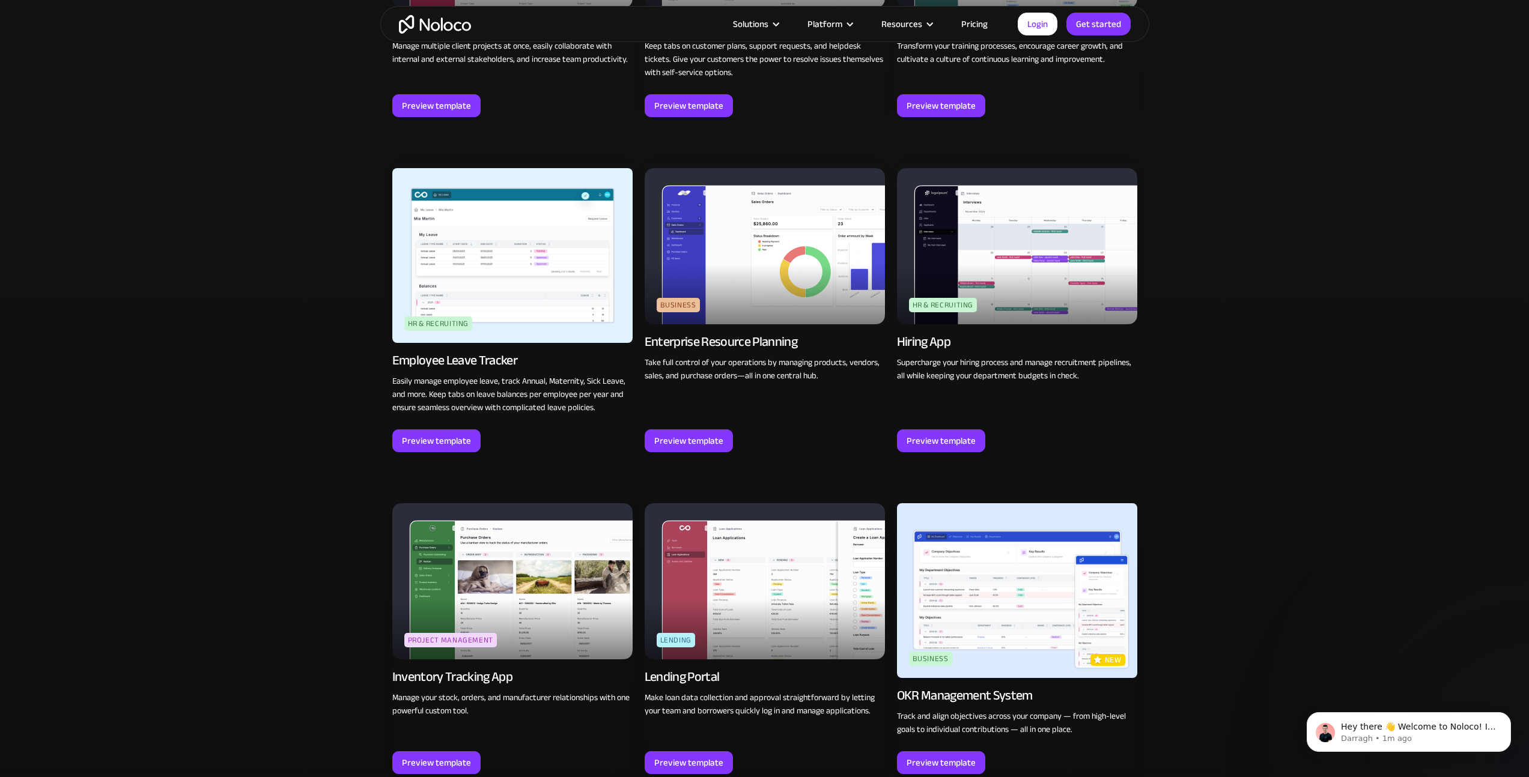
click at [515, 265] on img at bounding box center [512, 255] width 240 height 175
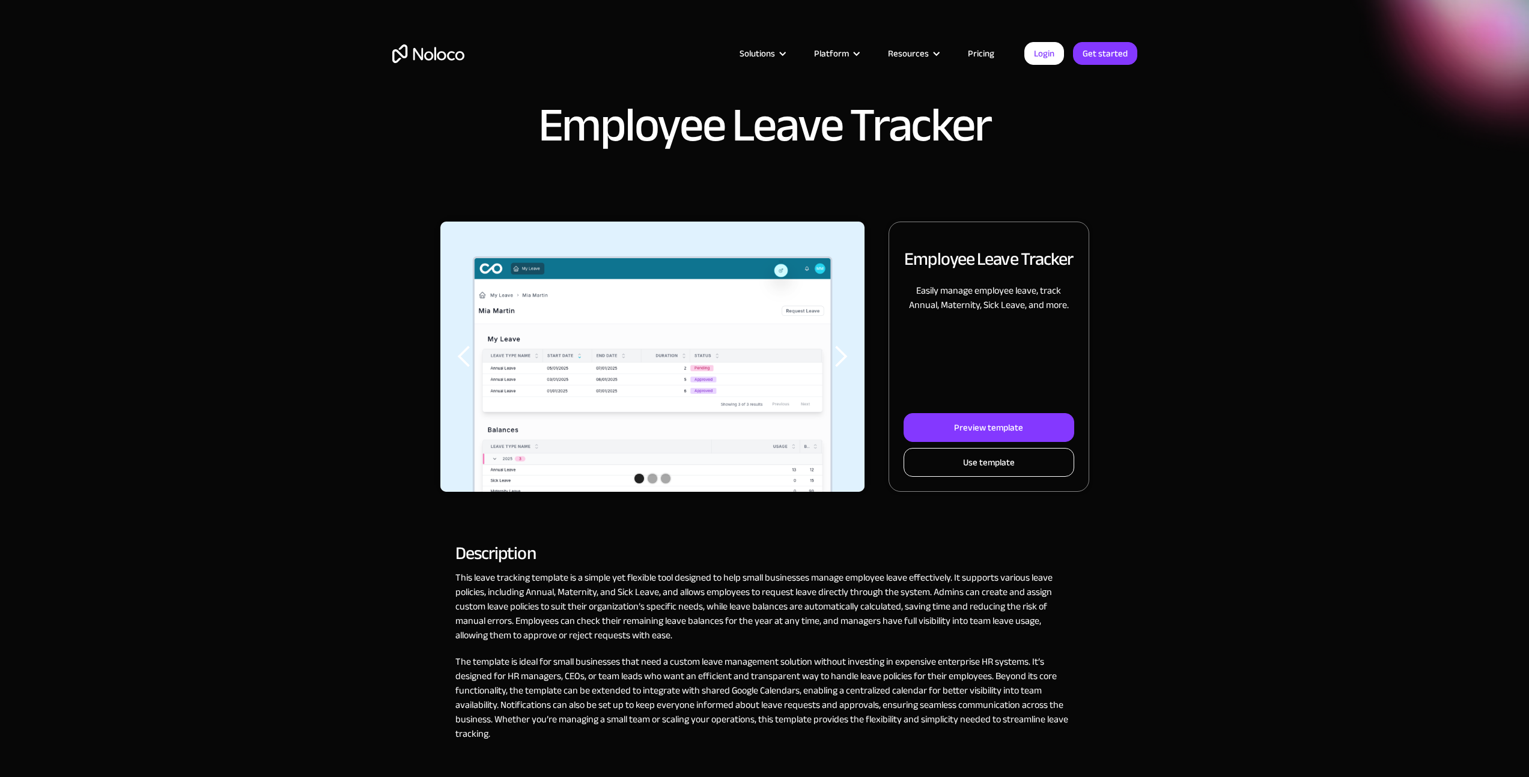
click at [1019, 468] on link "Use template" at bounding box center [989, 462] width 170 height 29
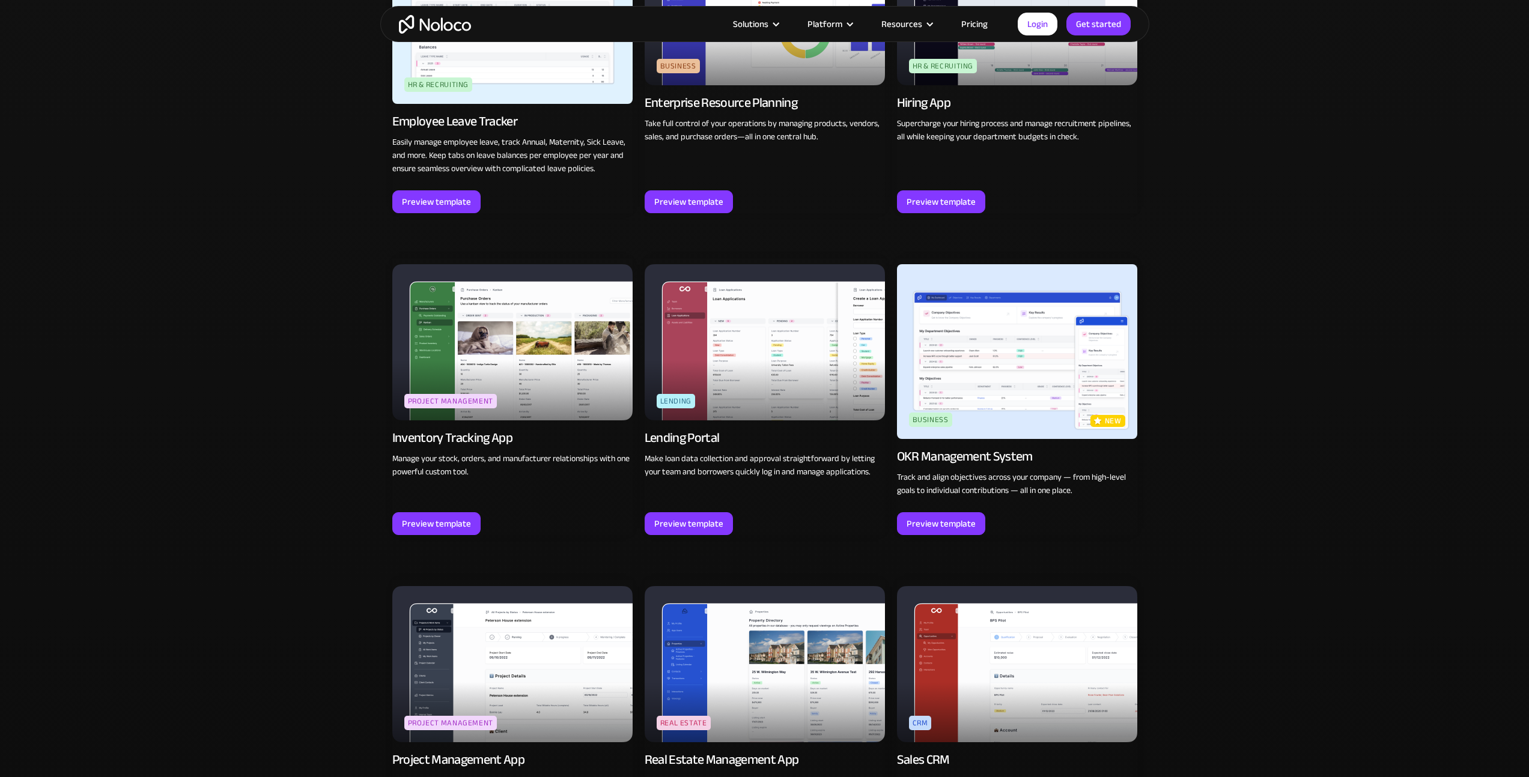
click at [542, 586] on img at bounding box center [512, 664] width 240 height 156
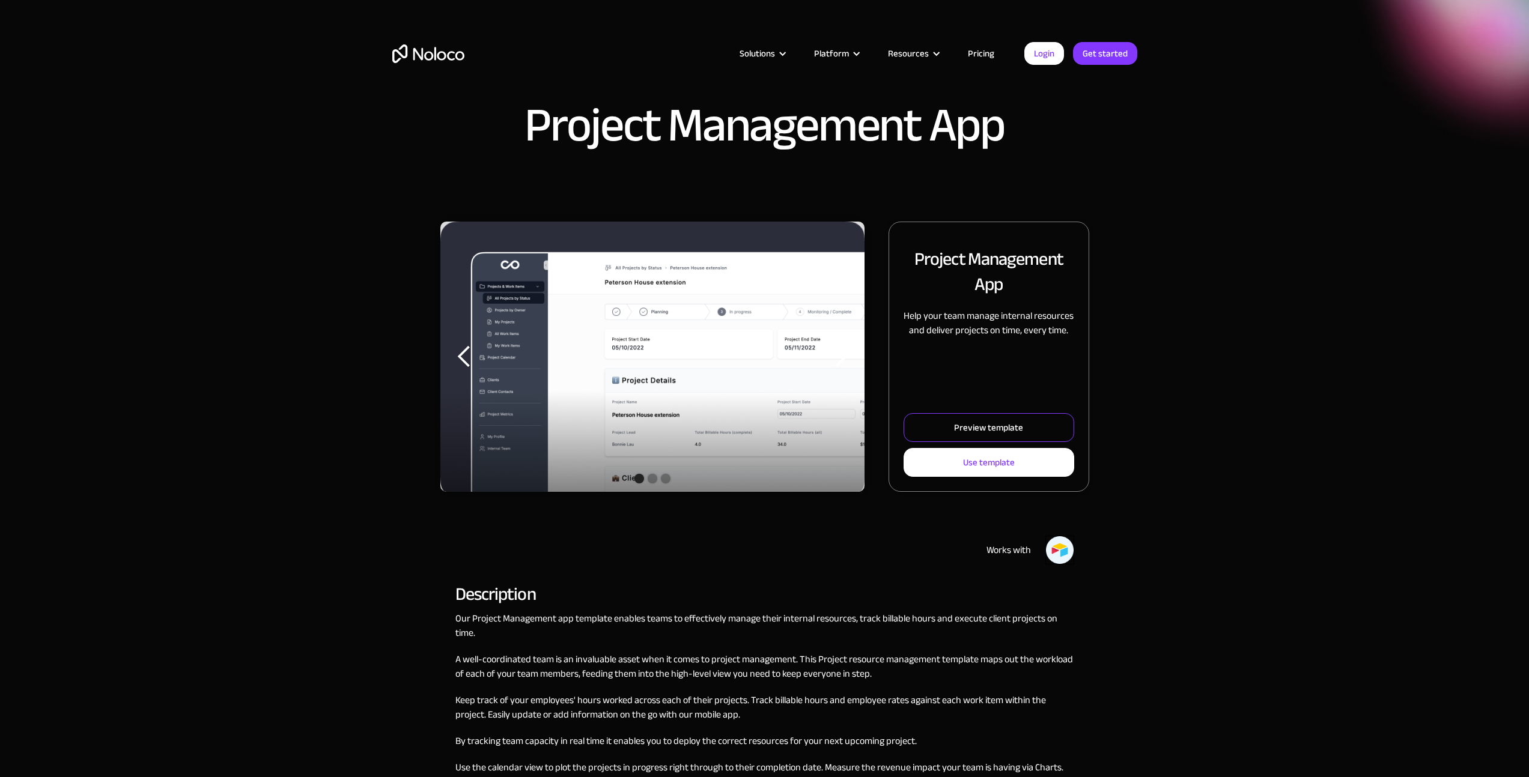
click at [1016, 427] on div "Preview template" at bounding box center [988, 428] width 69 height 16
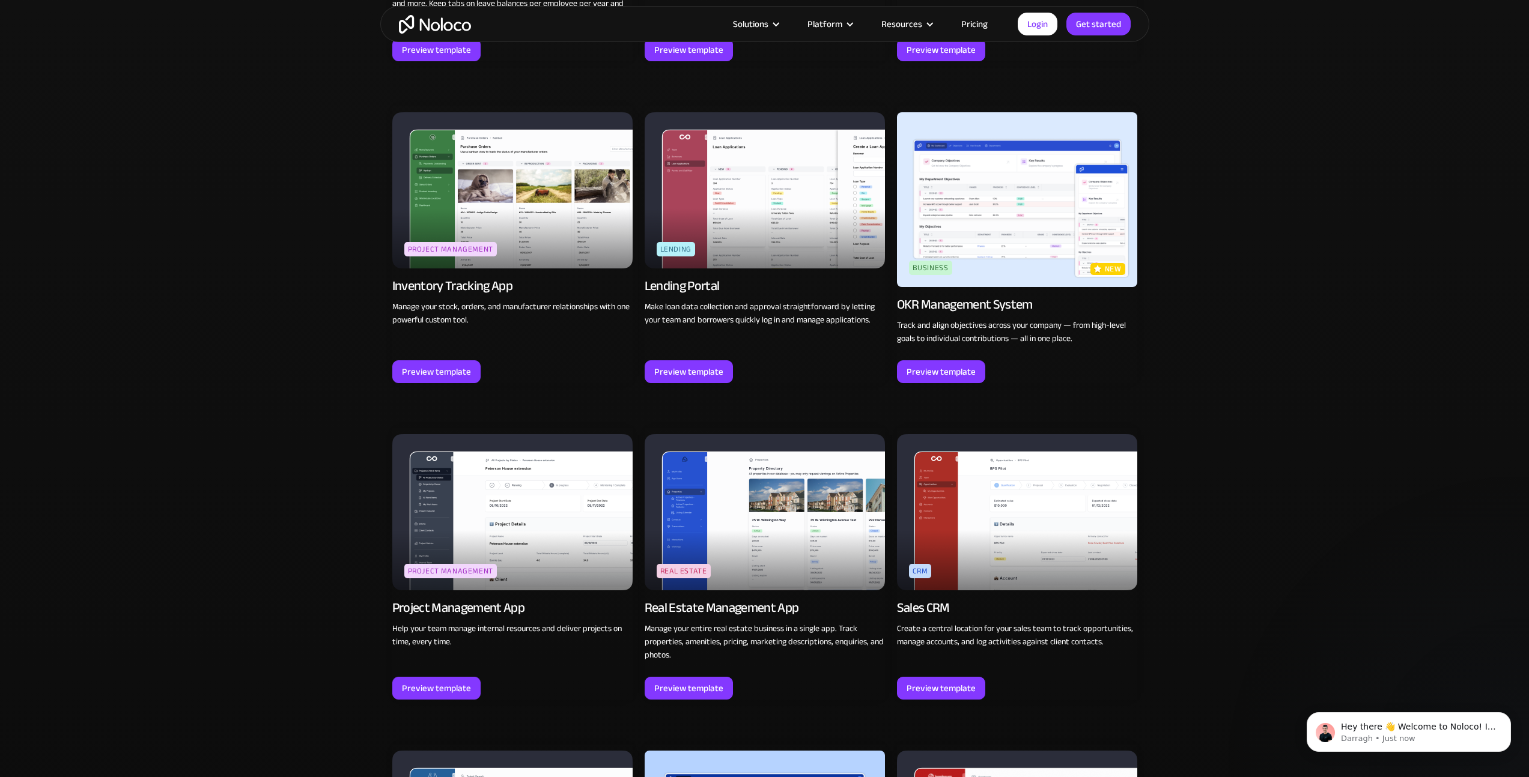
scroll to position [1797, 0]
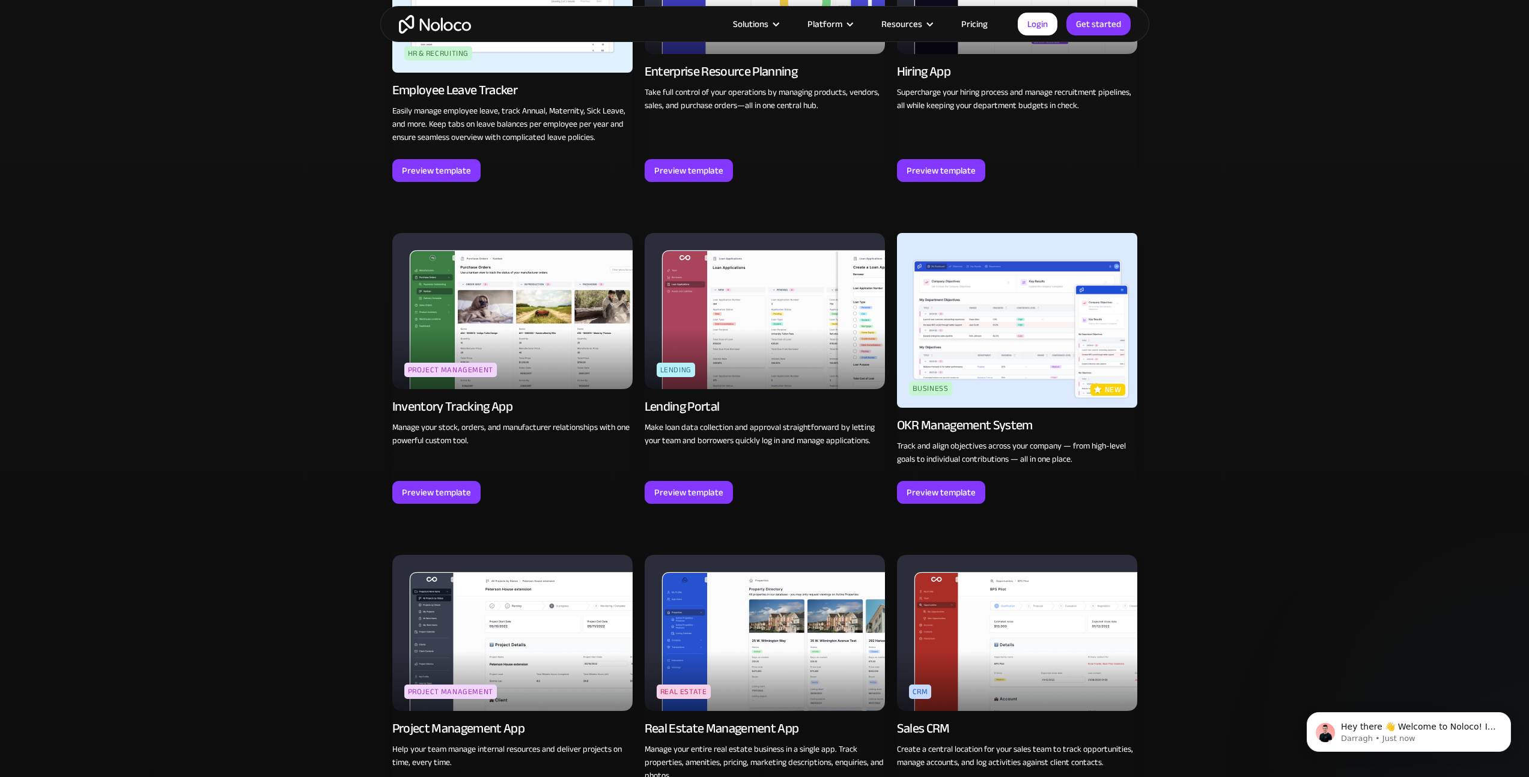
click at [1018, 555] on img at bounding box center [1017, 633] width 240 height 156
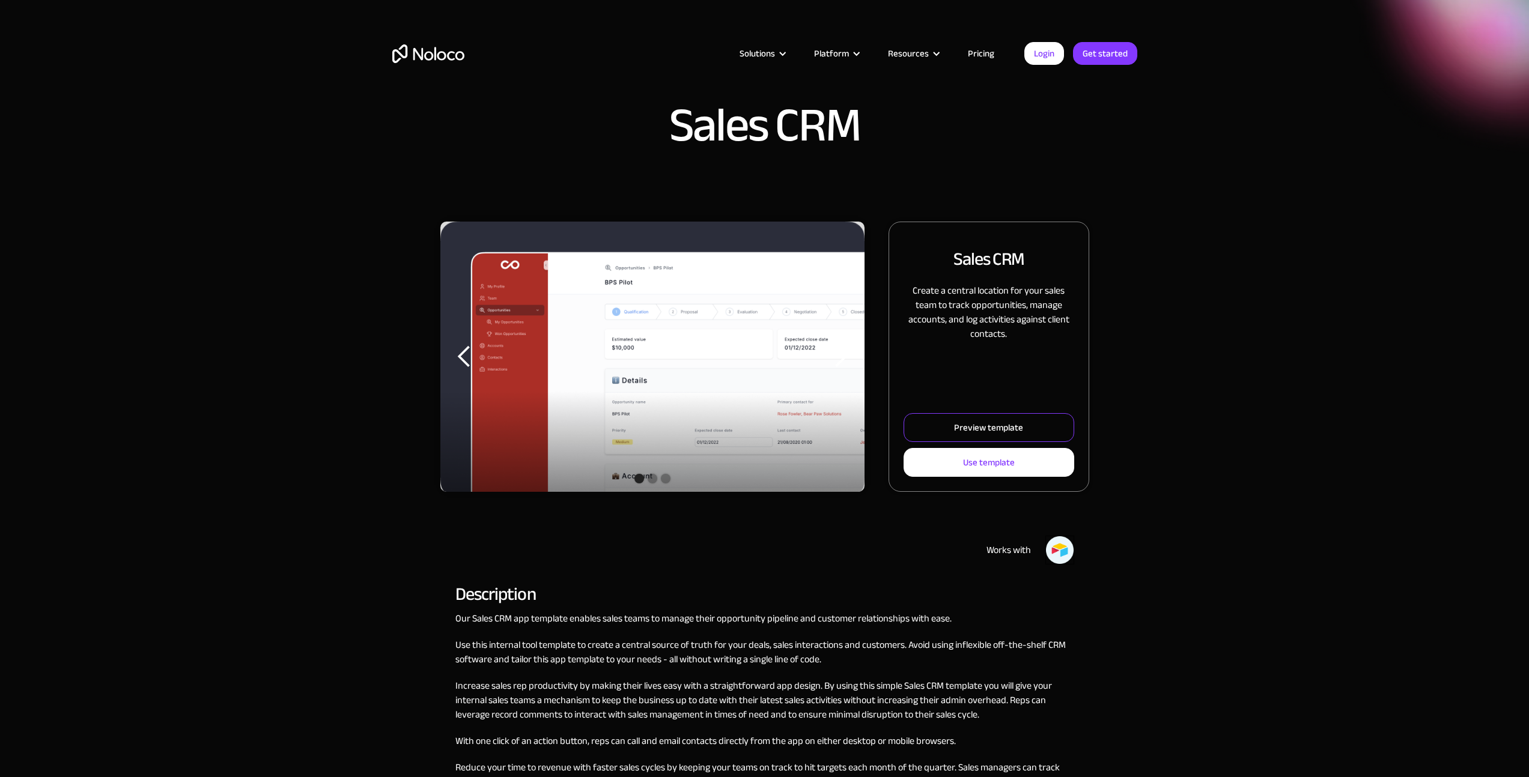
click at [1022, 426] on link "Preview template" at bounding box center [989, 427] width 170 height 29
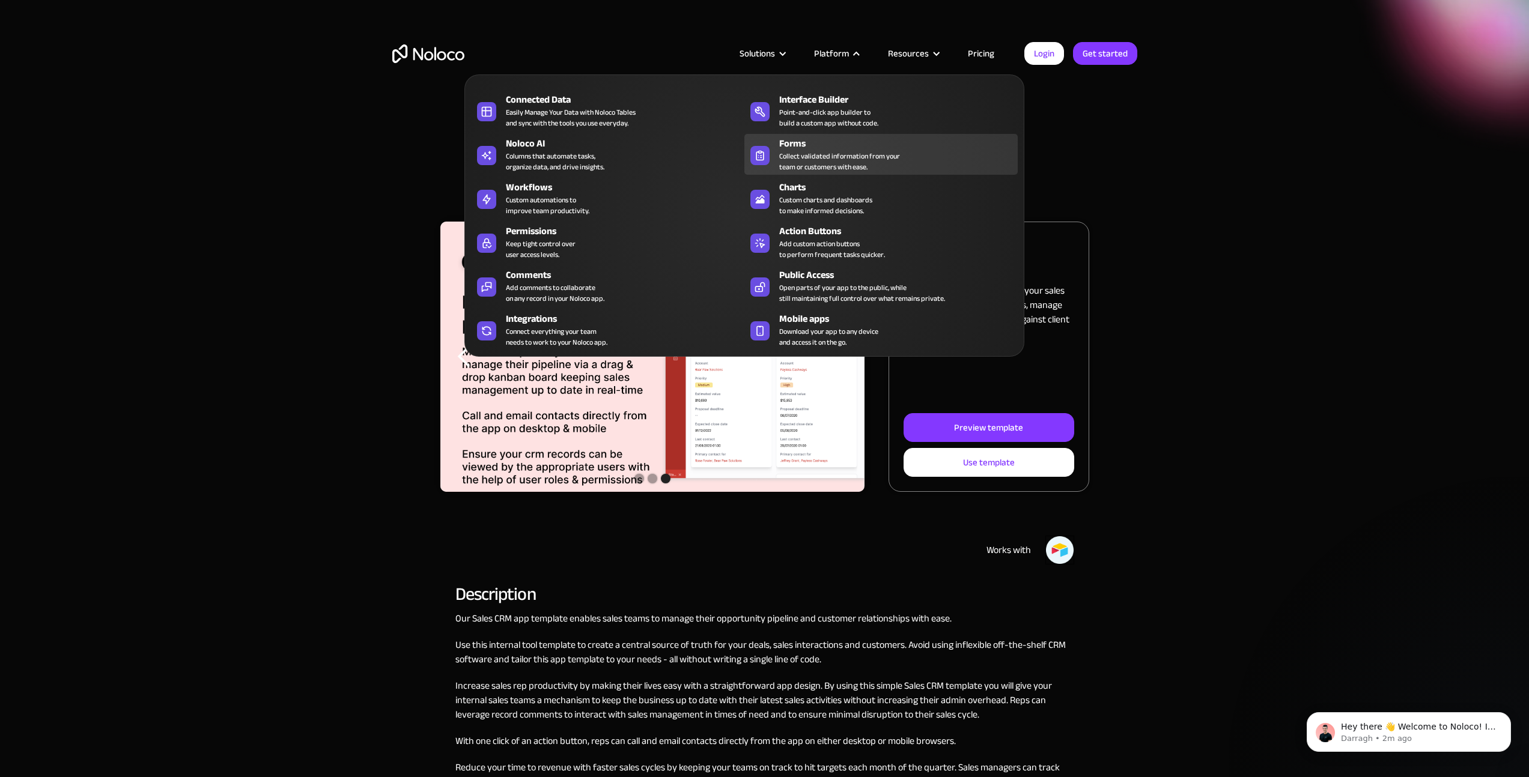
click at [811, 171] on div "Collect validated information from your team or customers with ease." at bounding box center [839, 162] width 121 height 22
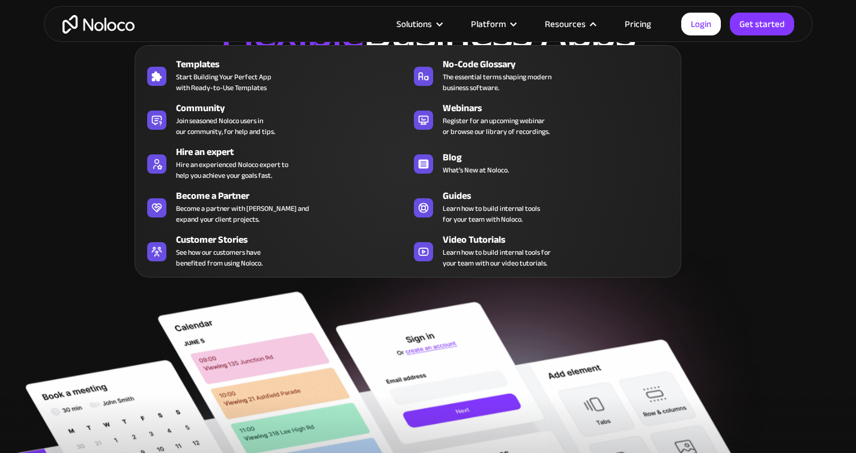
click at [561, 24] on div "Resources" at bounding box center [565, 24] width 41 height 16
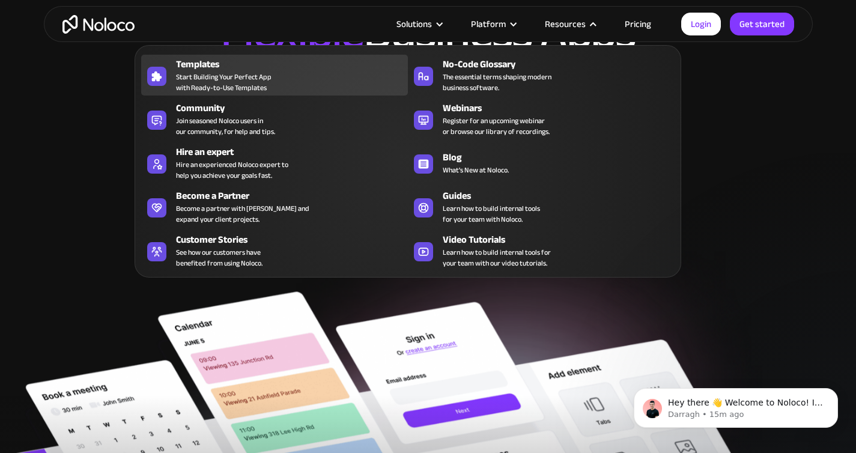
click at [288, 85] on div "Templates Start Building Your Perfect App with Ready-to-Use Templates" at bounding box center [289, 75] width 226 height 36
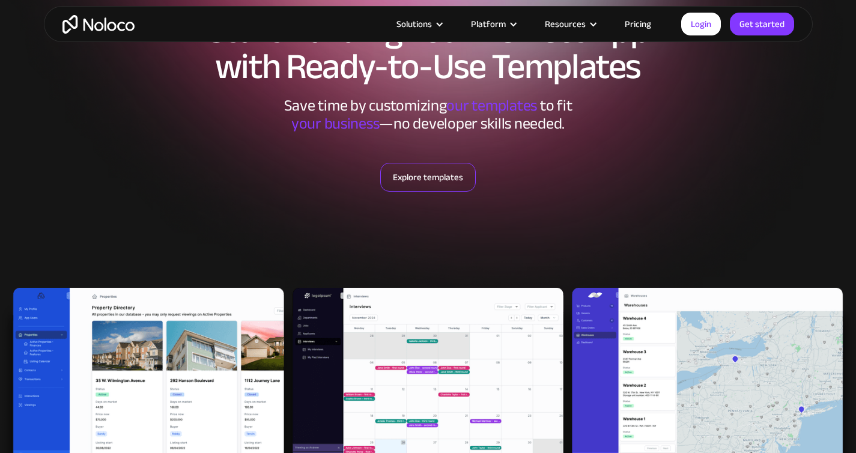
click at [419, 181] on link "Explore templates" at bounding box center [428, 177] width 96 height 29
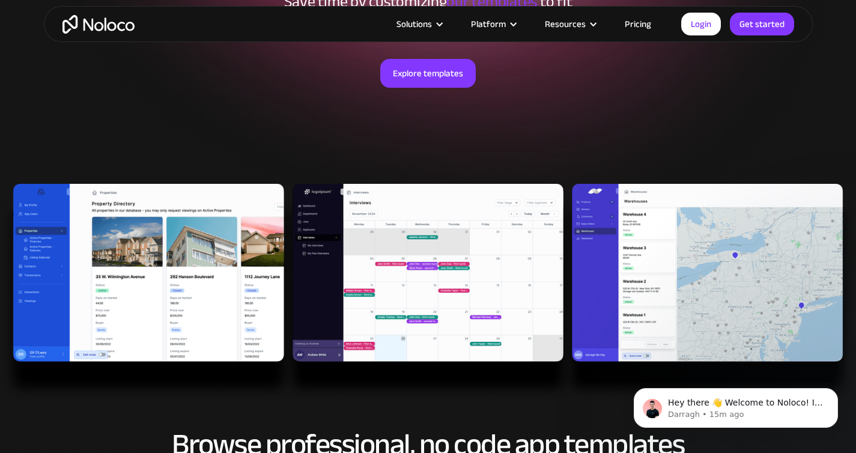
scroll to position [369, 0]
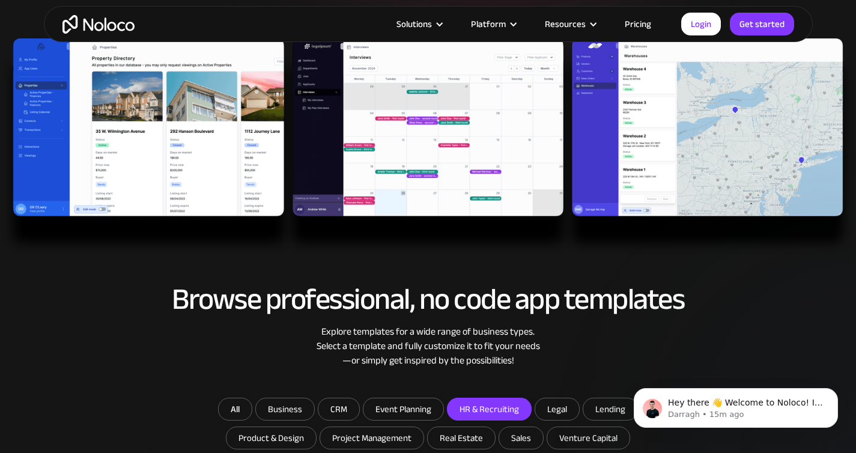
click at [497, 413] on input "HR & Recruiting" at bounding box center [490, 409] width 84 height 22
checkbox input "true"
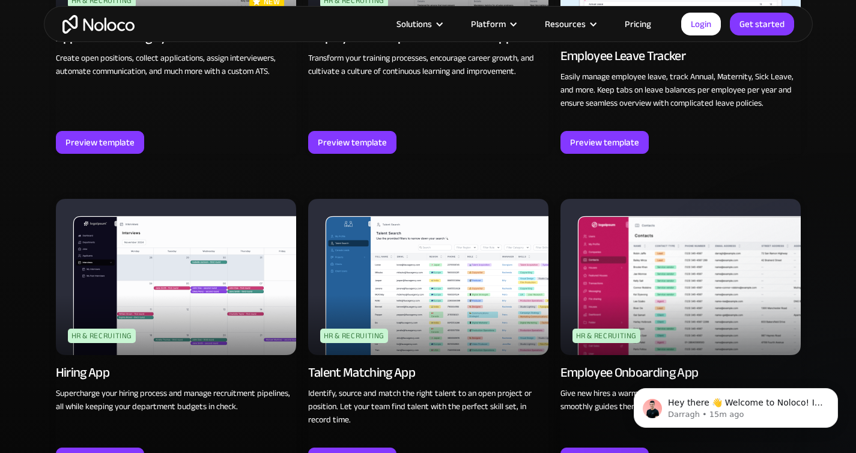
scroll to position [1164, 0]
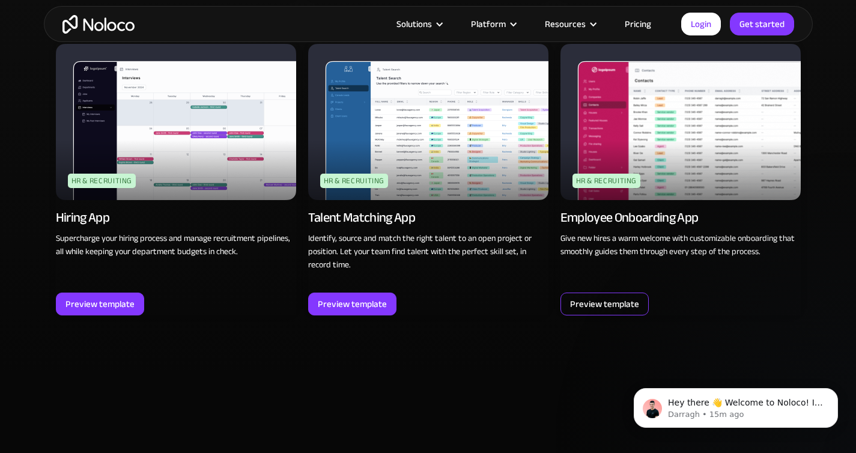
click at [634, 293] on div "Preview template" at bounding box center [604, 304] width 88 height 23
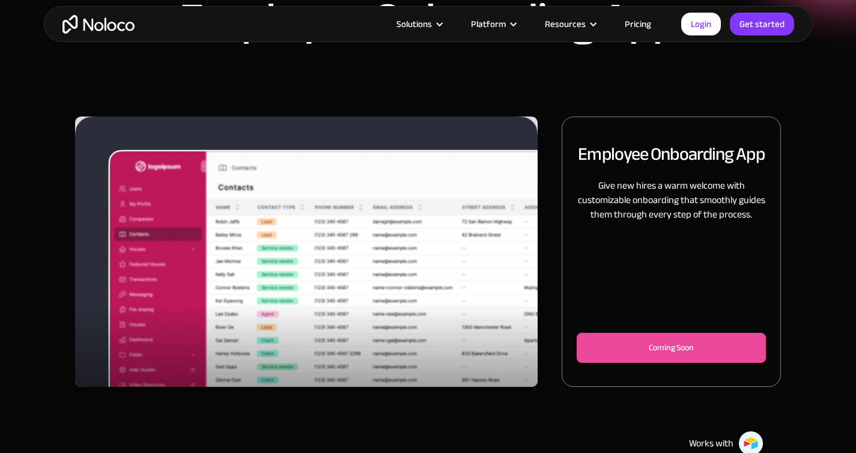
click at [623, 327] on div "Employee Onboarding App Give new hires a warm welcome with customizable onboard…" at bounding box center [671, 250] width 189 height 243
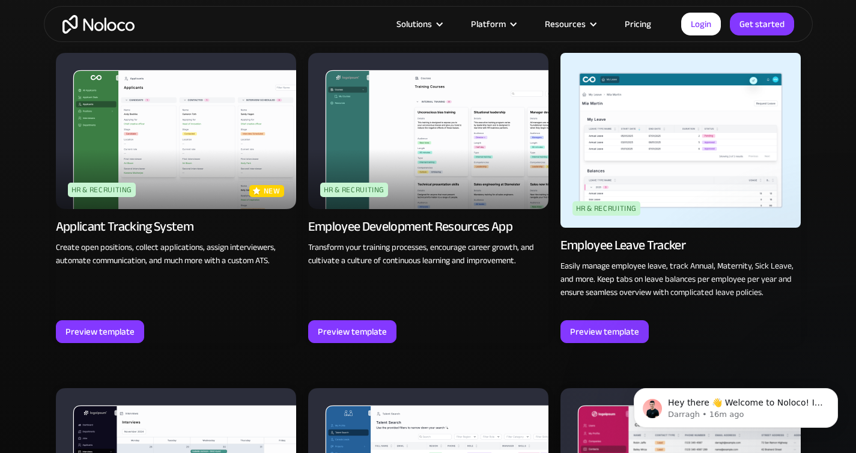
scroll to position [344, 0]
